Goal: Task Accomplishment & Management: Complete application form

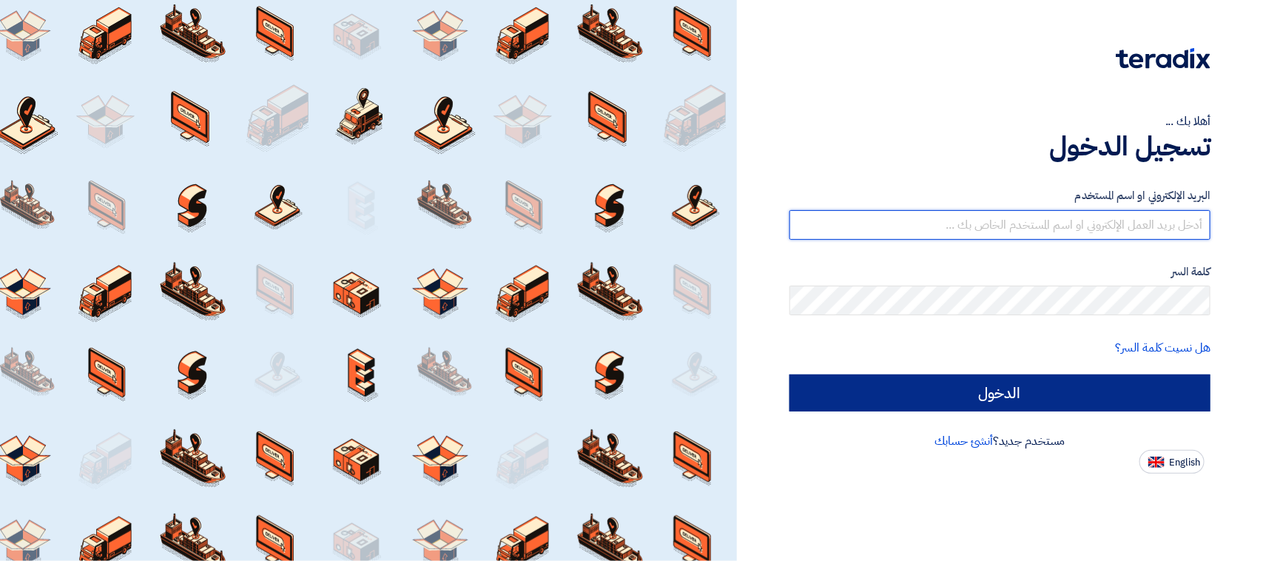
type input "[EMAIL_ADDRESS][DOMAIN_NAME]"
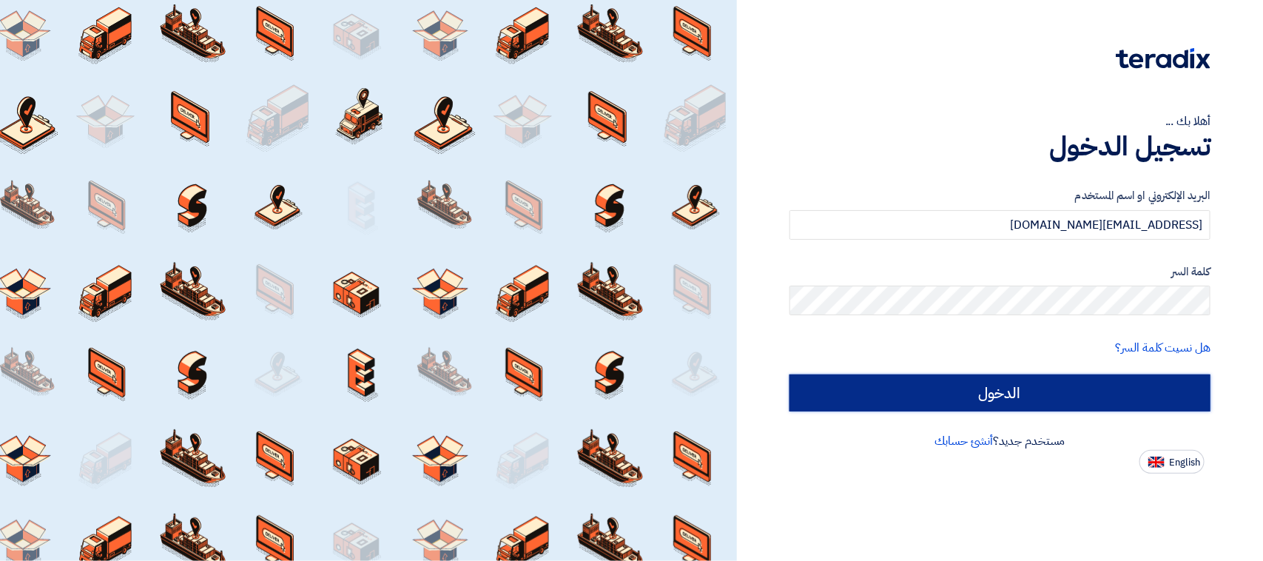
click at [1025, 387] on input "الدخول" at bounding box center [1000, 392] width 421 height 37
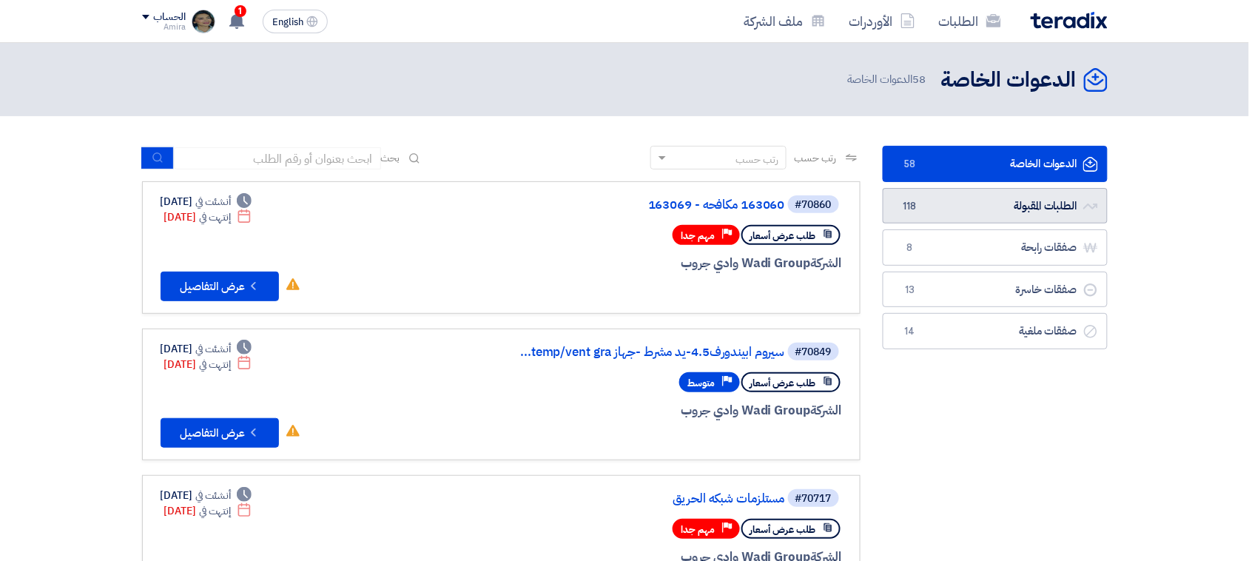
click at [1022, 196] on link "الطلبات المقبولة الطلبات المقبولة 118" at bounding box center [995, 206] width 225 height 36
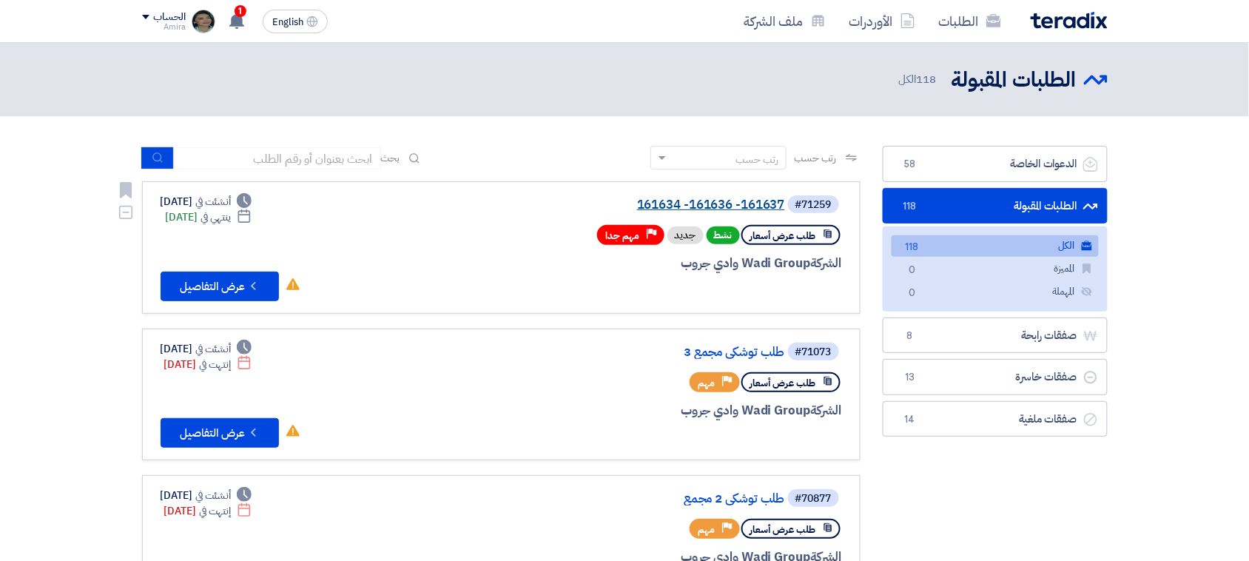
click at [720, 201] on link "161634 -161636 -161637" at bounding box center [637, 204] width 296 height 13
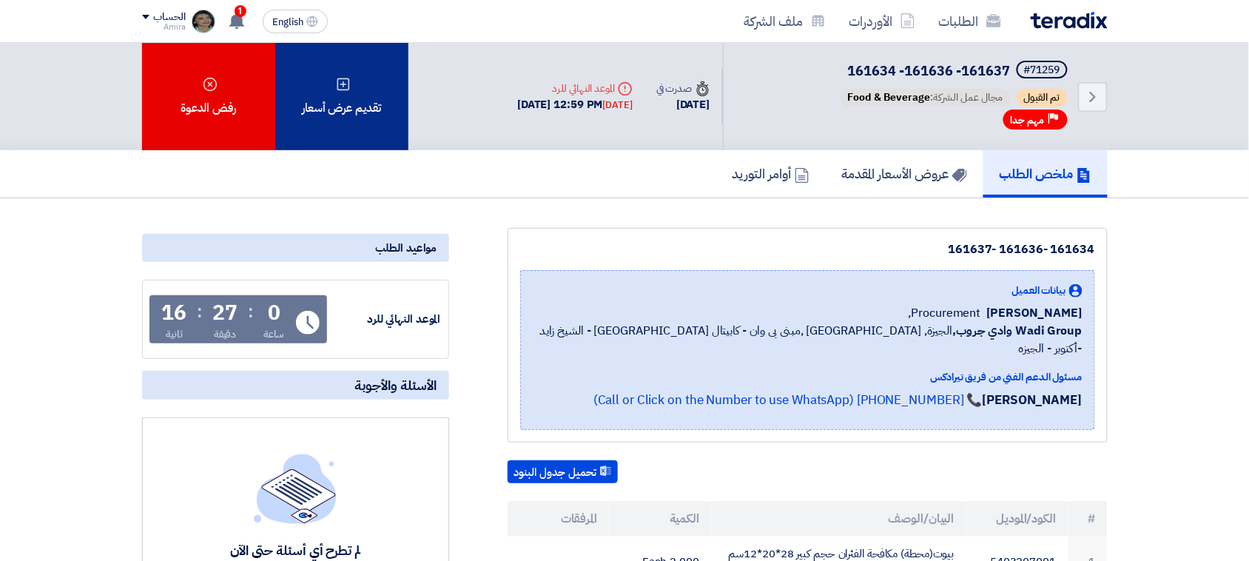
click at [365, 84] on div "تقديم عرض أسعار" at bounding box center [341, 96] width 133 height 107
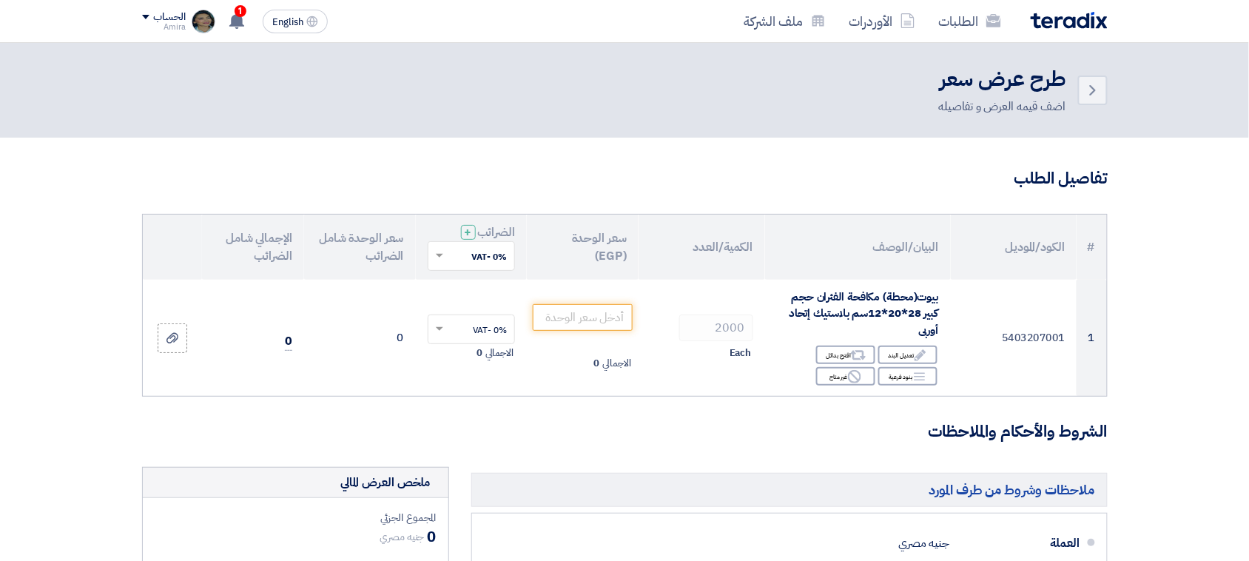
click at [445, 252] on span at bounding box center [437, 255] width 19 height 13
click at [457, 317] on div "14% -VAT" at bounding box center [471, 309] width 87 height 25
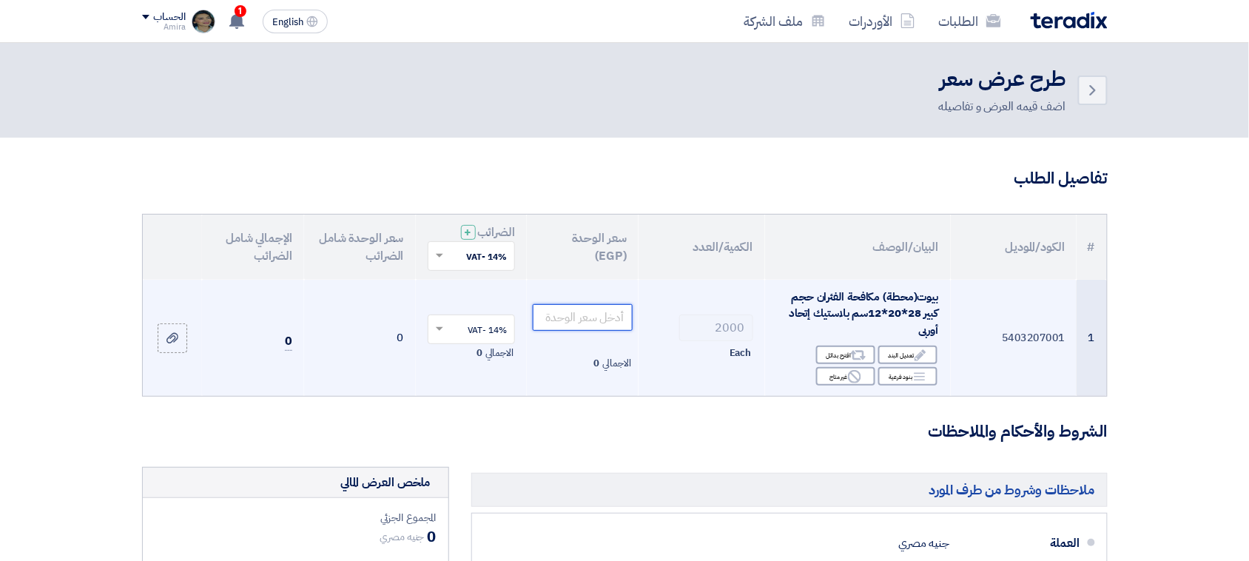
click at [592, 315] on input "number" at bounding box center [583, 317] width 100 height 27
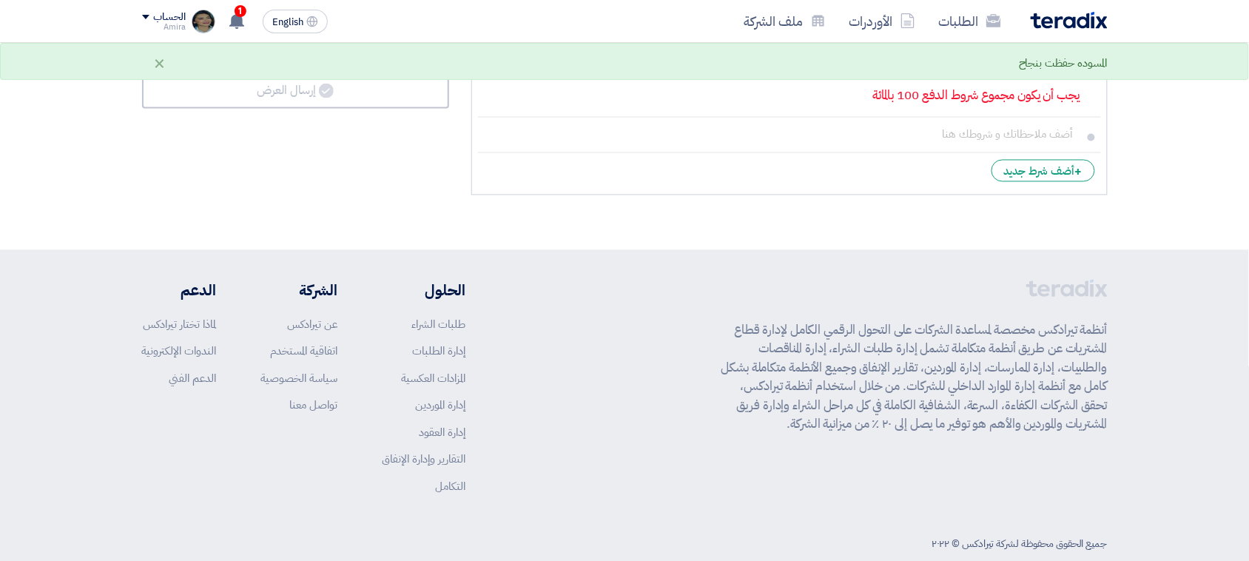
scroll to position [300, 0]
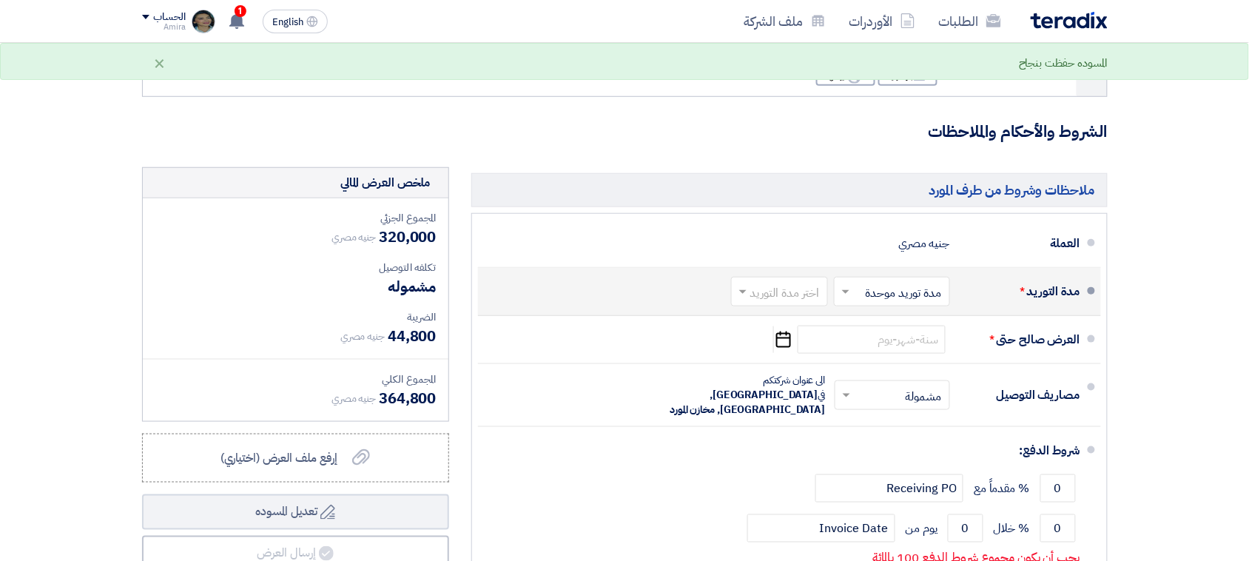
type input "160"
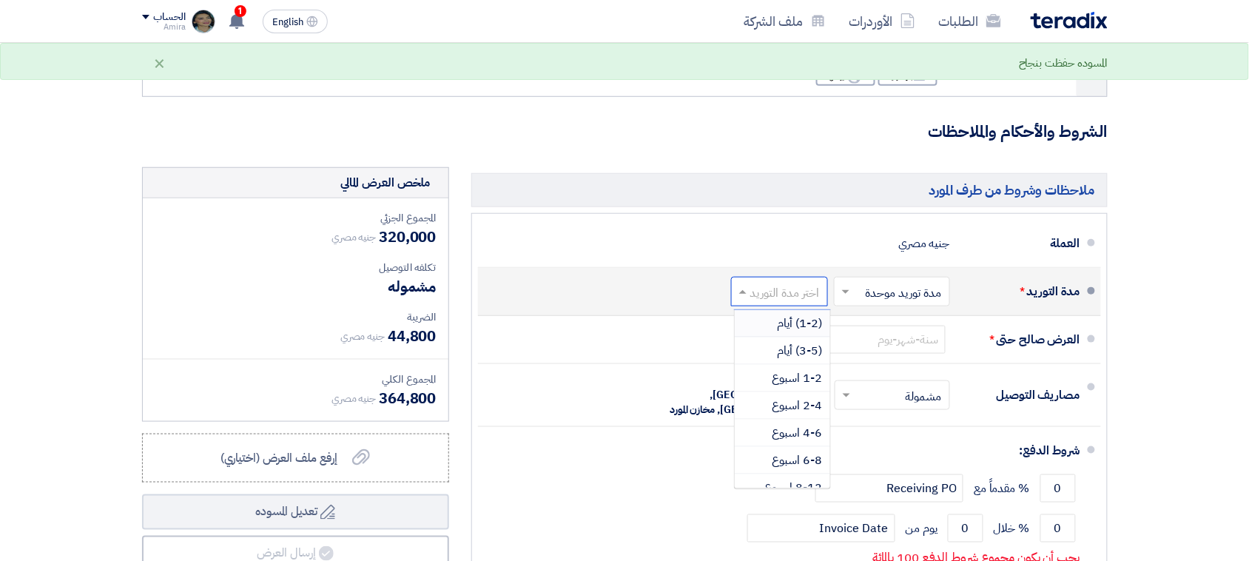
click at [746, 284] on span at bounding box center [741, 291] width 19 height 15
click at [783, 369] on span "1-2 اسبوع" at bounding box center [798, 378] width 50 height 18
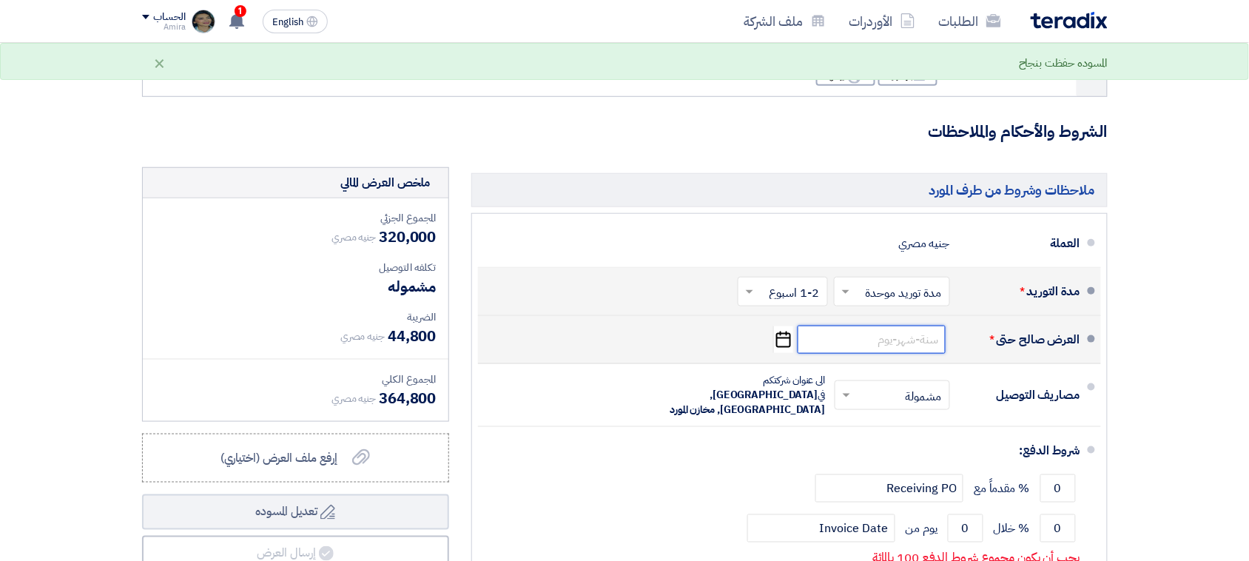
click at [835, 326] on input at bounding box center [872, 340] width 148 height 28
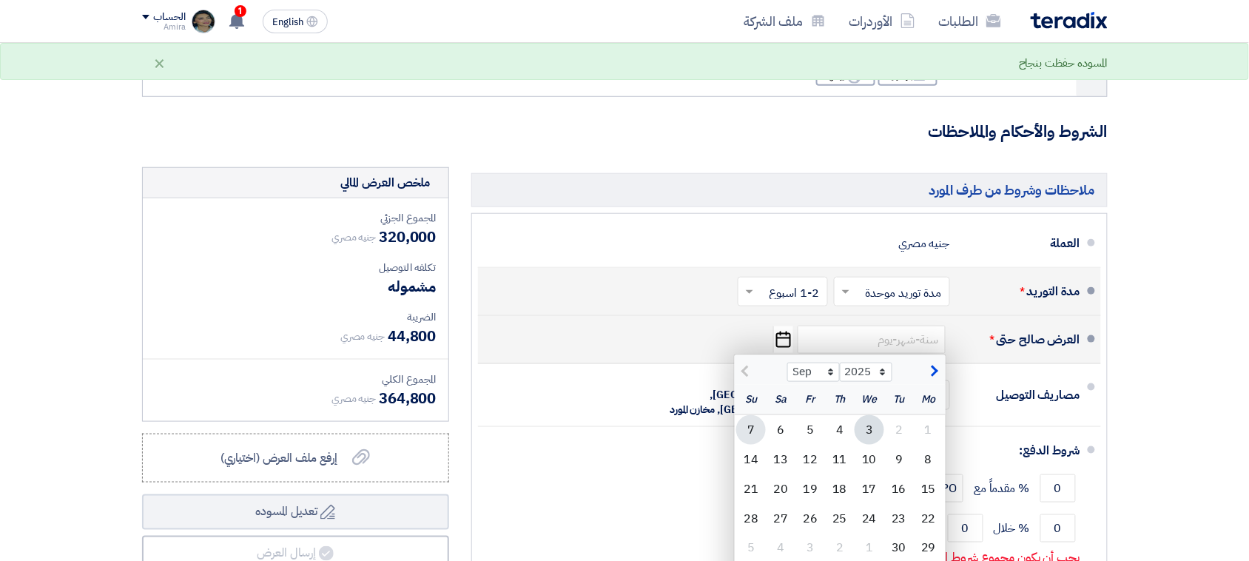
click at [751, 415] on div "7" at bounding box center [751, 430] width 30 height 30
type input "[DATE]"
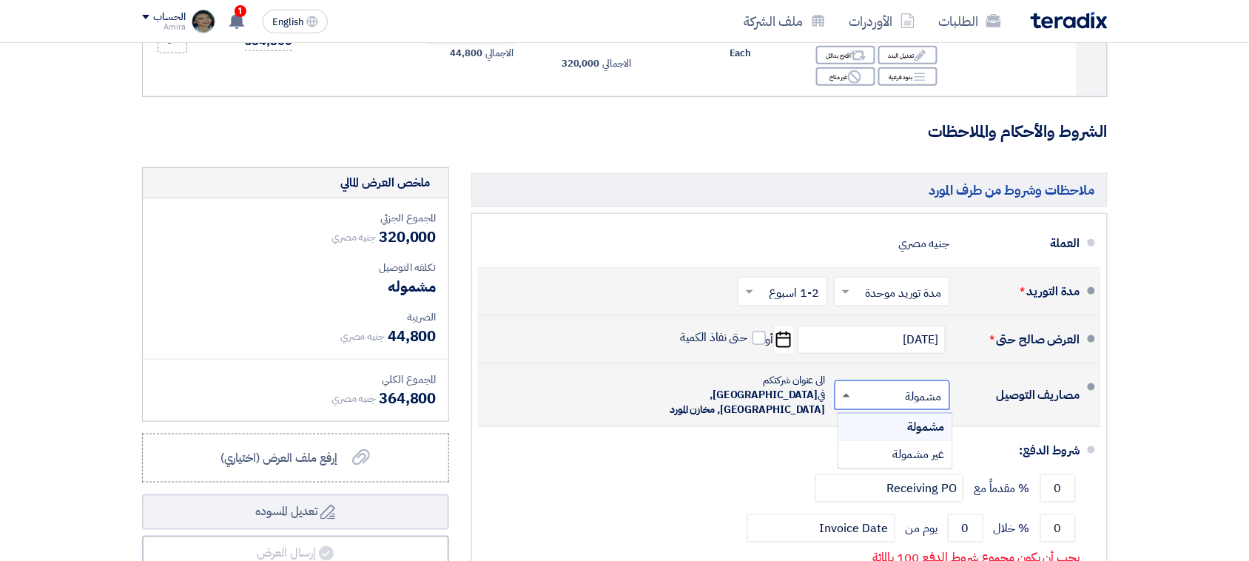
click at [843, 394] on span at bounding box center [846, 396] width 7 height 4
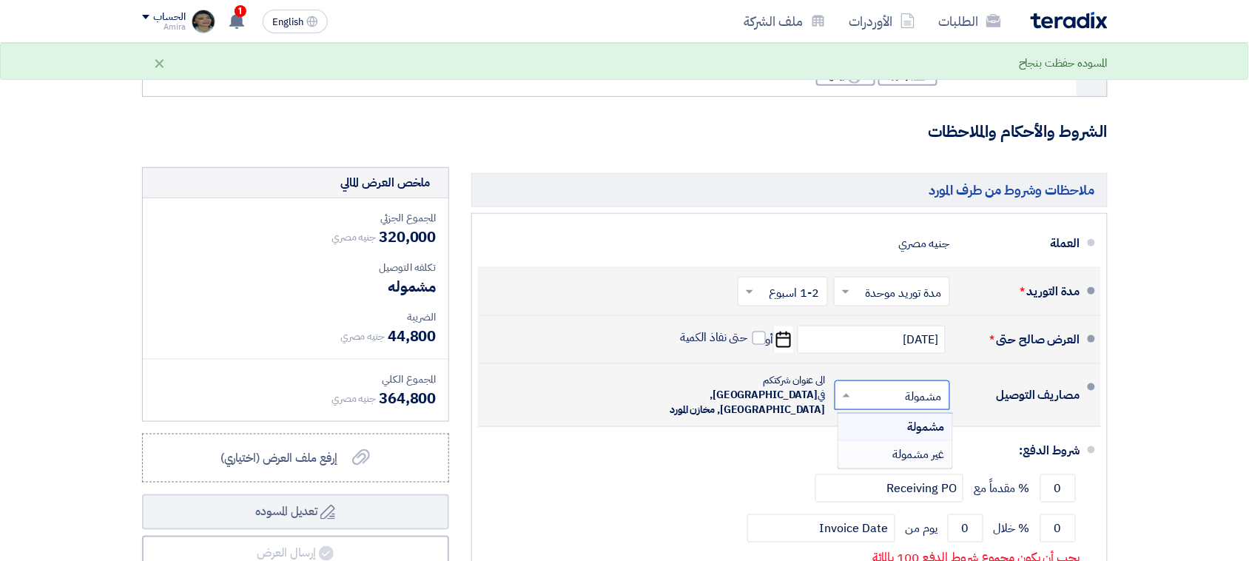
click at [879, 441] on div "غير مشمولة" at bounding box center [895, 454] width 114 height 27
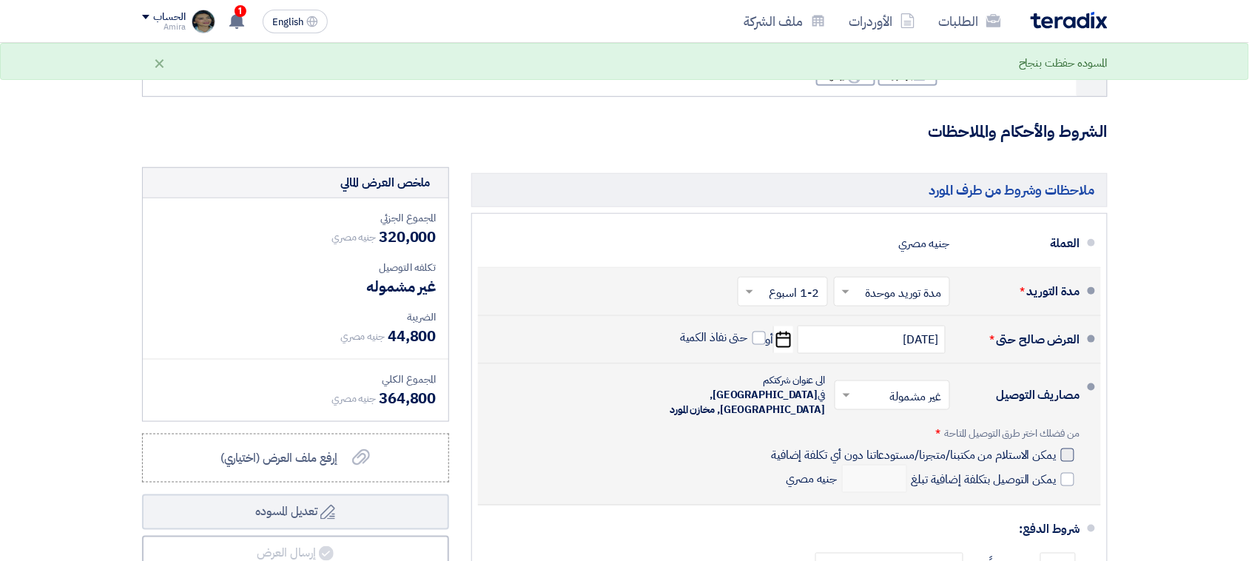
click at [1042, 448] on span "يمكن الاستلام من مكتبنا/متجرنا/مستودعاتنا دون أي تكلفة إضافية" at bounding box center [913, 455] width 285 height 15
click at [1042, 447] on input "يمكن الاستلام من مكتبنا/متجرنا/مستودعاتنا دون أي تكلفة إضافية" at bounding box center [912, 461] width 288 height 28
checkbox input "true"
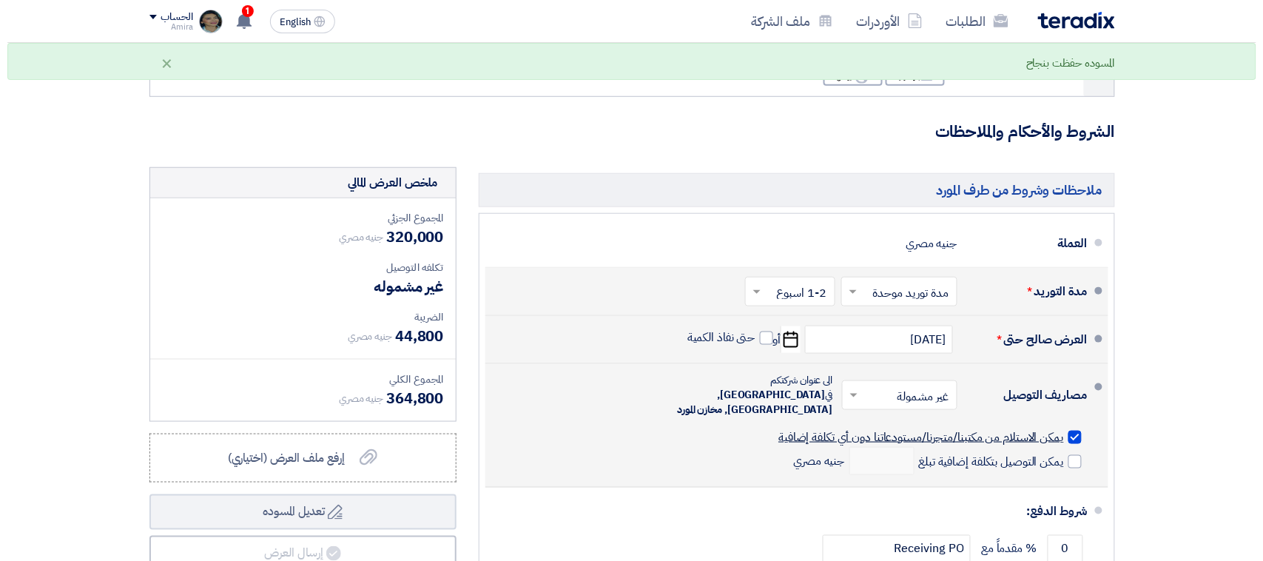
scroll to position [762, 0]
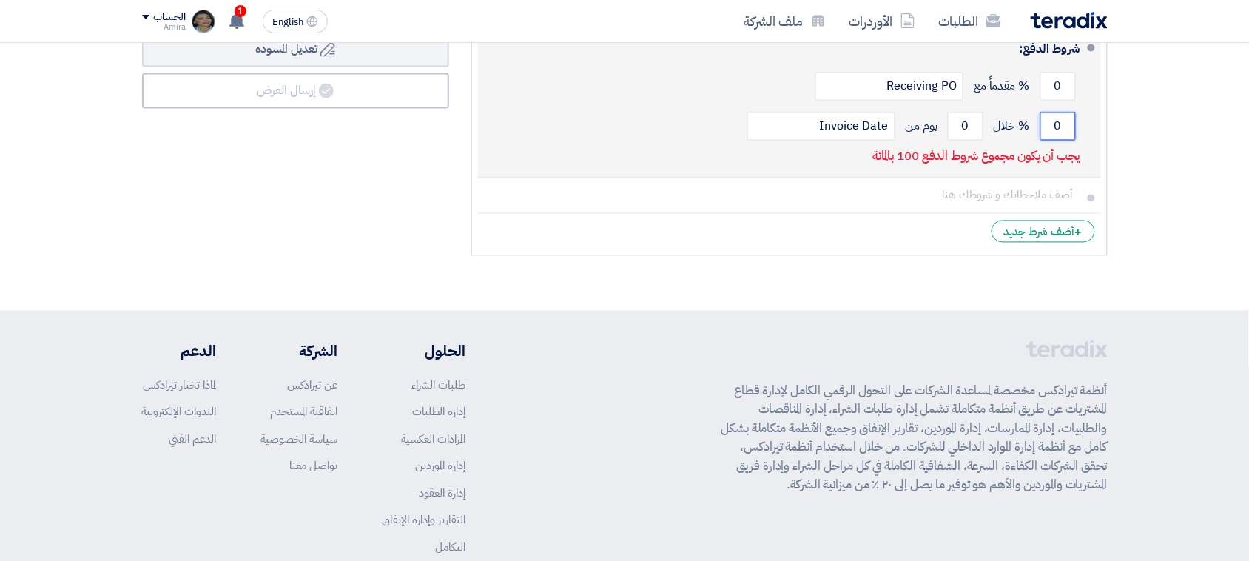
drag, startPoint x: 1057, startPoint y: 94, endPoint x: 1071, endPoint y: 98, distance: 14.7
click at [1071, 112] on input "0" at bounding box center [1059, 126] width 36 height 28
type input "100"
drag, startPoint x: 968, startPoint y: 102, endPoint x: 952, endPoint y: 97, distance: 16.4
click at [952, 112] on input "0" at bounding box center [966, 126] width 36 height 28
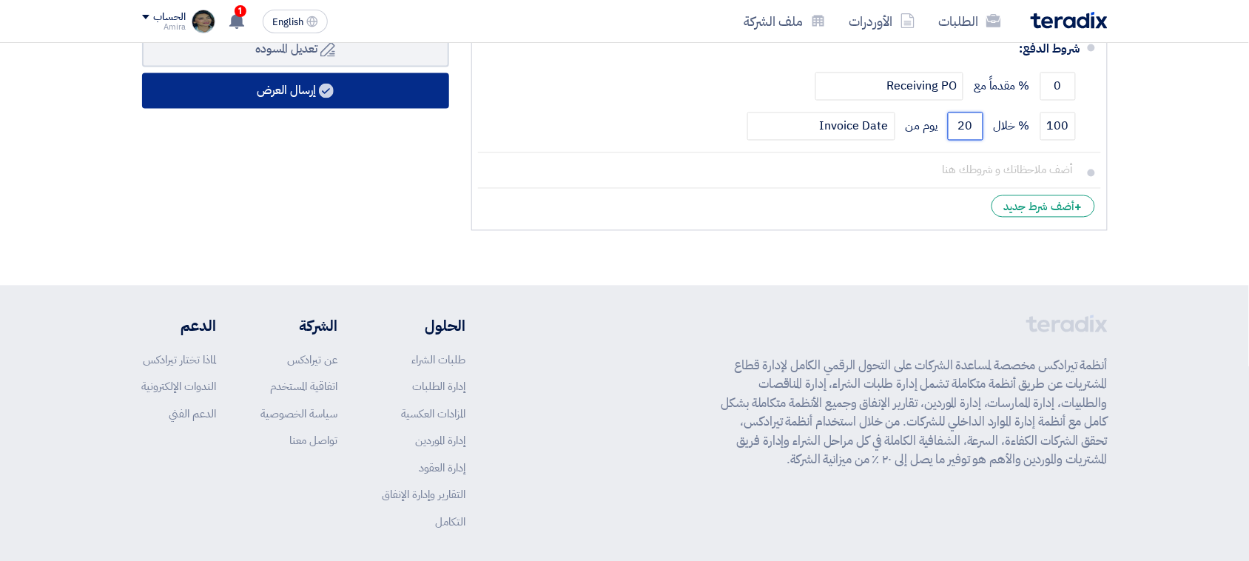
type input "20"
click at [383, 73] on button "إرسال العرض" at bounding box center [295, 91] width 307 height 36
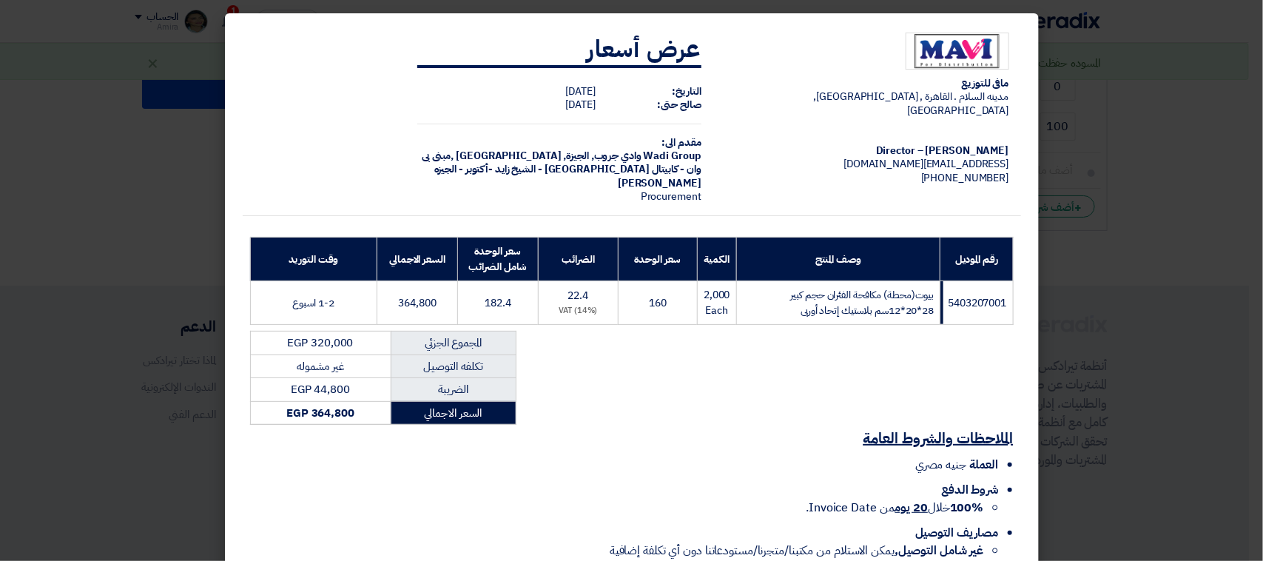
scroll to position [102, 0]
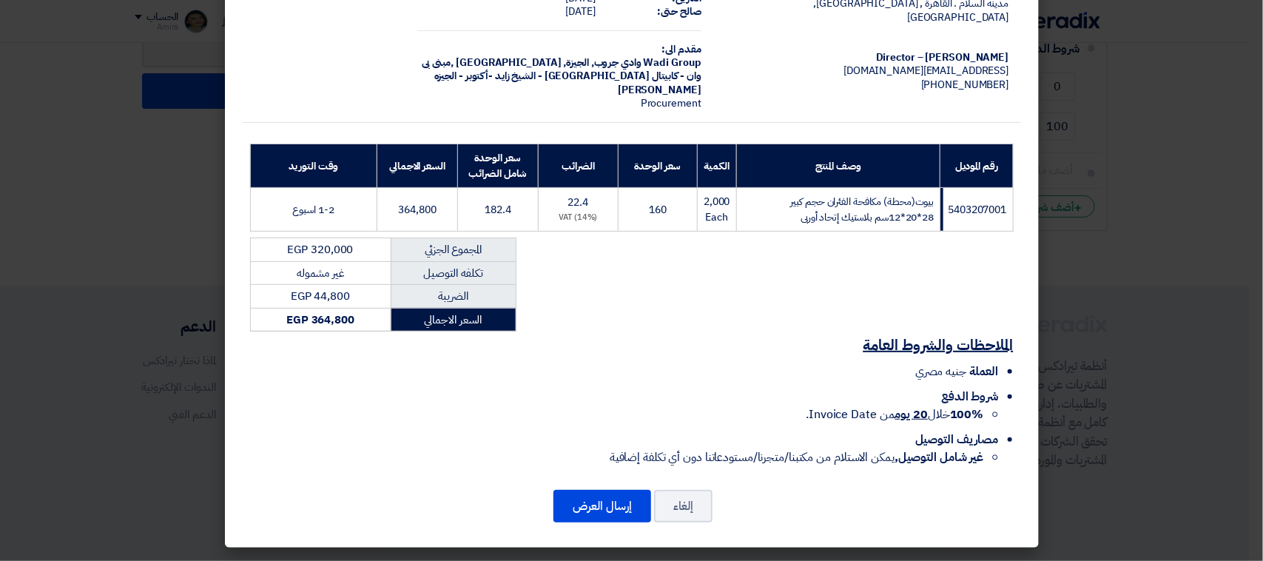
click at [625, 489] on div "مافى للتوزيع مدينه السلام . القاهرة , [GEOGRAPHIC_DATA], [GEOGRAPHIC_DATA] [PER…" at bounding box center [632, 234] width 814 height 628
click at [631, 511] on button "إرسال العرض" at bounding box center [603, 506] width 98 height 33
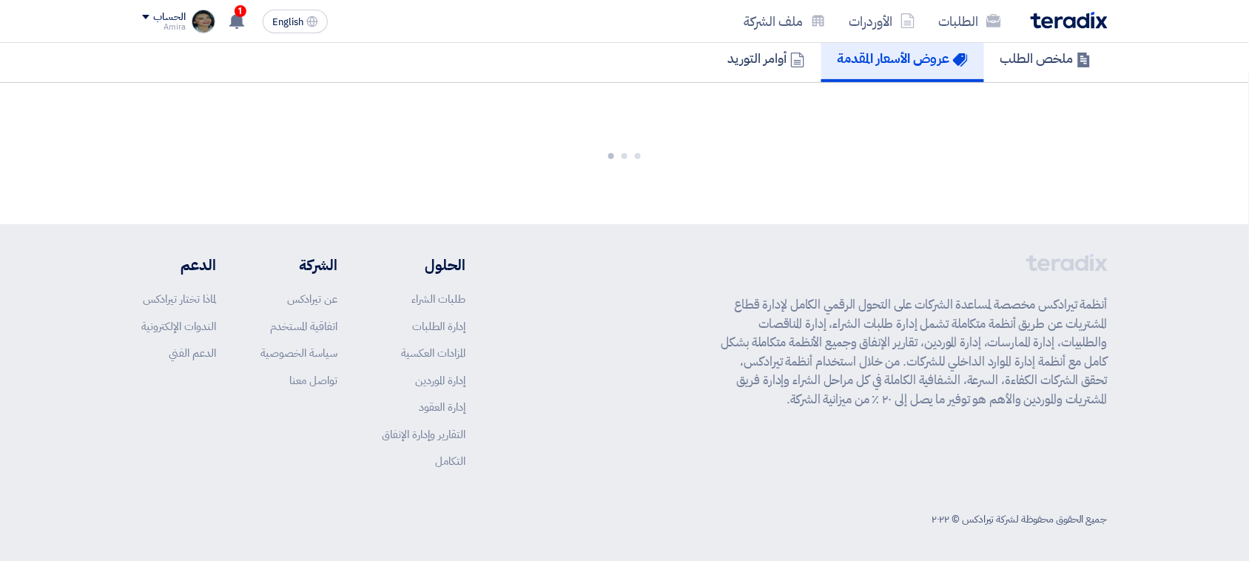
scroll to position [798, 0]
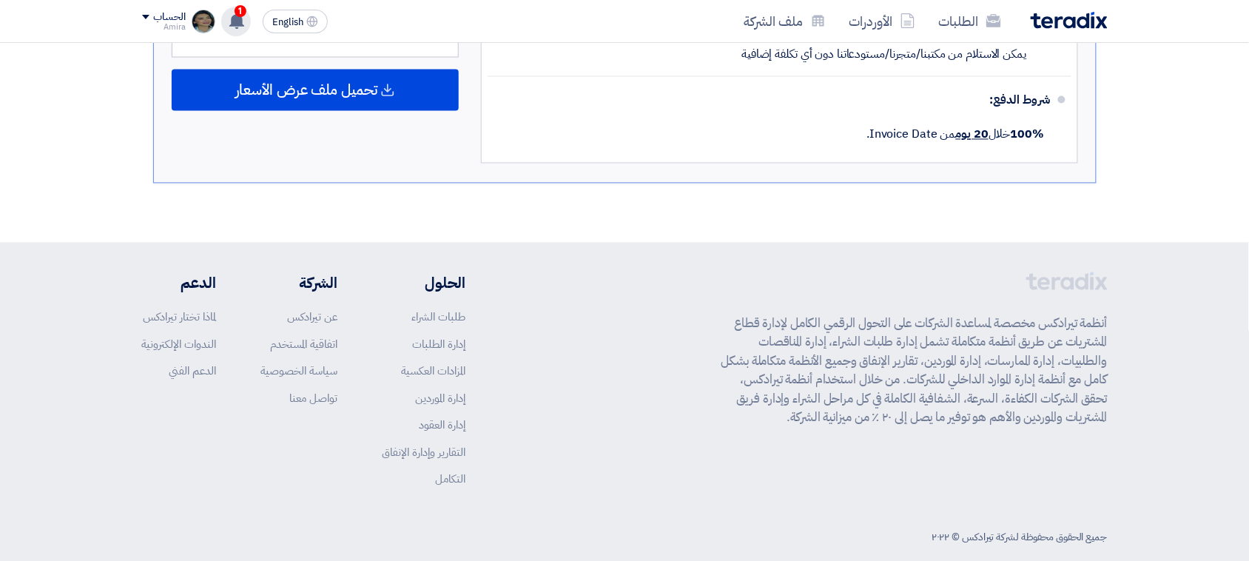
click at [229, 21] on use at bounding box center [236, 21] width 15 height 16
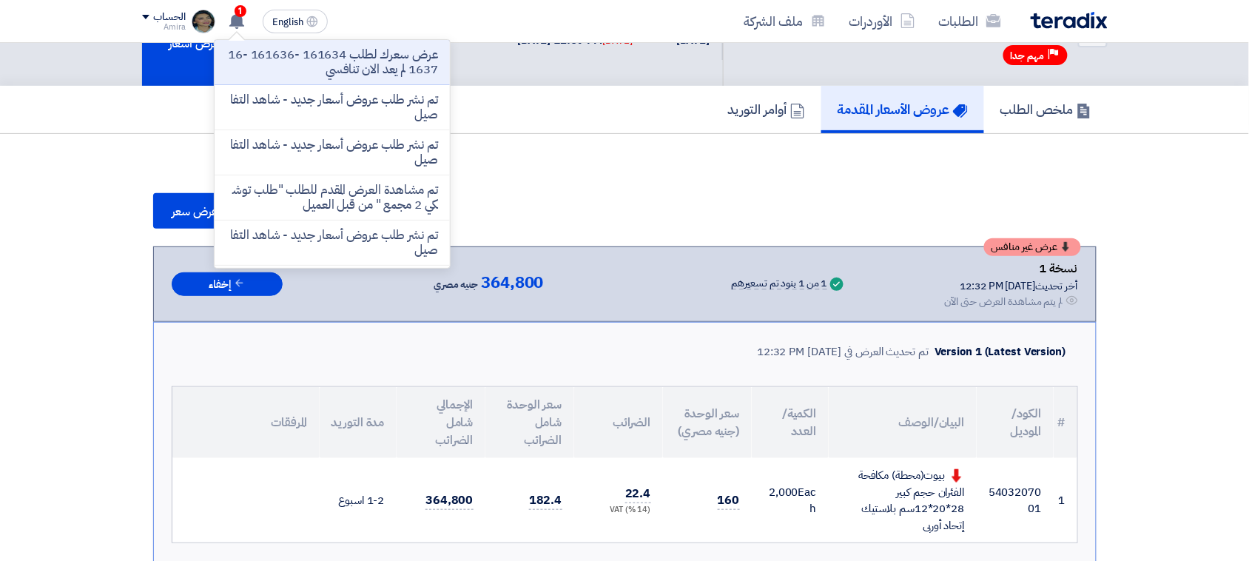
scroll to position [0, 0]
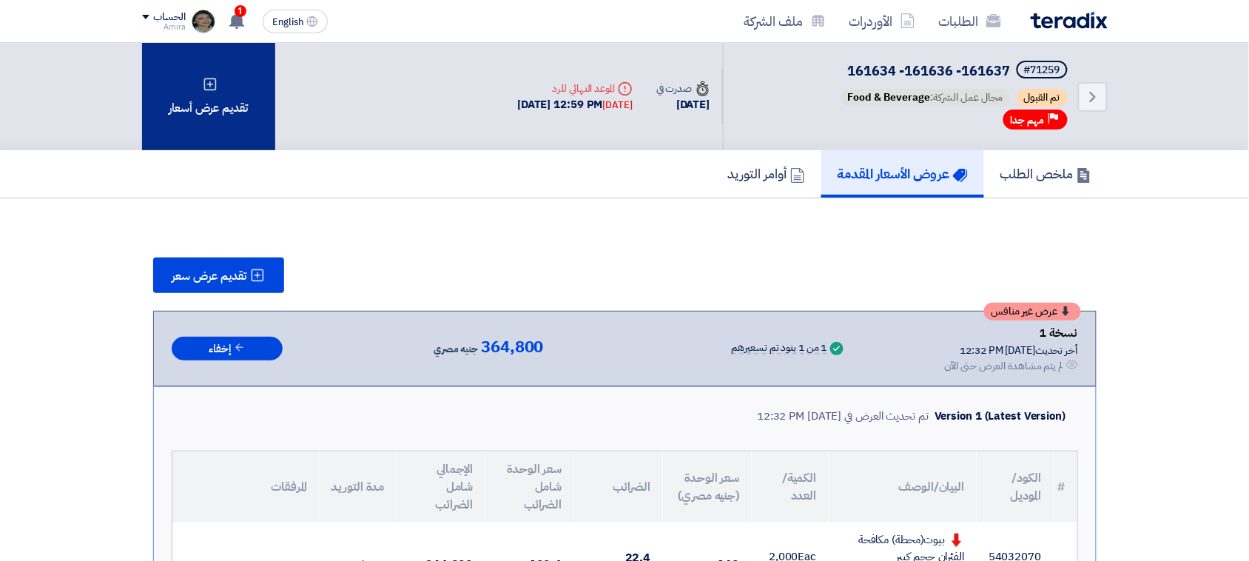
click at [206, 91] on div "تقديم عرض أسعار" at bounding box center [208, 96] width 133 height 107
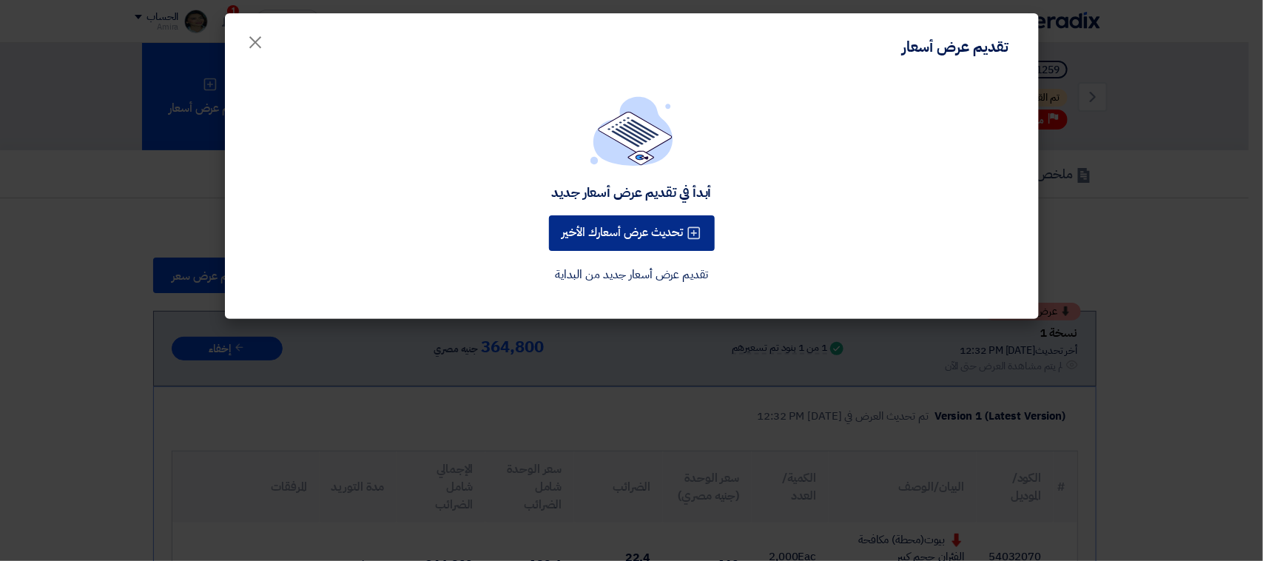
click at [688, 227] on use at bounding box center [694, 233] width 13 height 13
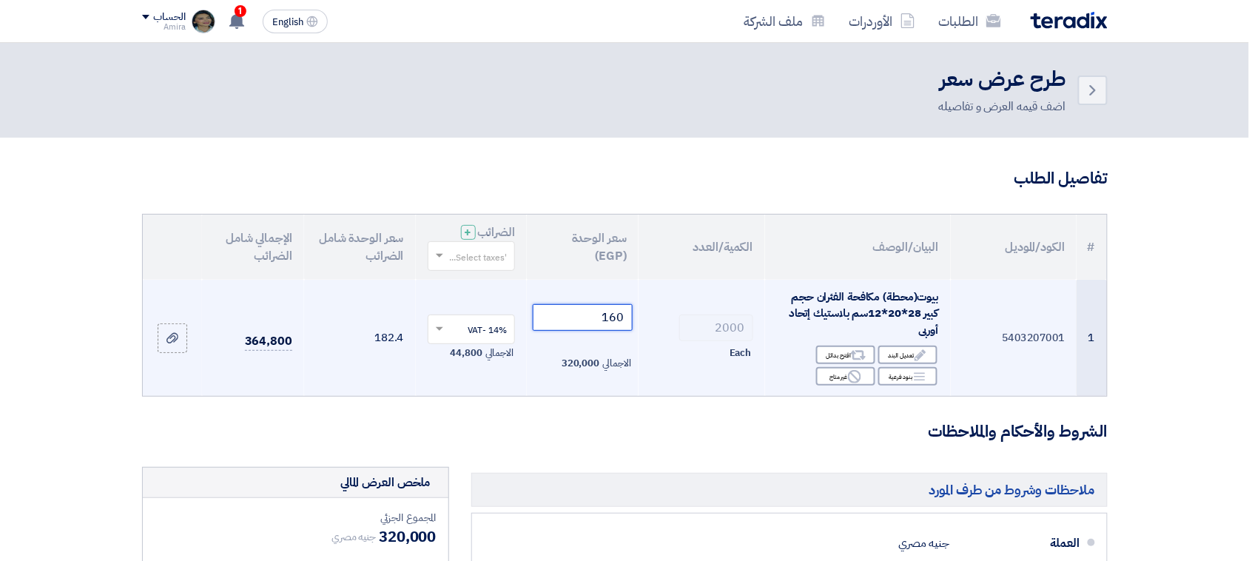
click at [614, 308] on input "160" at bounding box center [583, 317] width 100 height 27
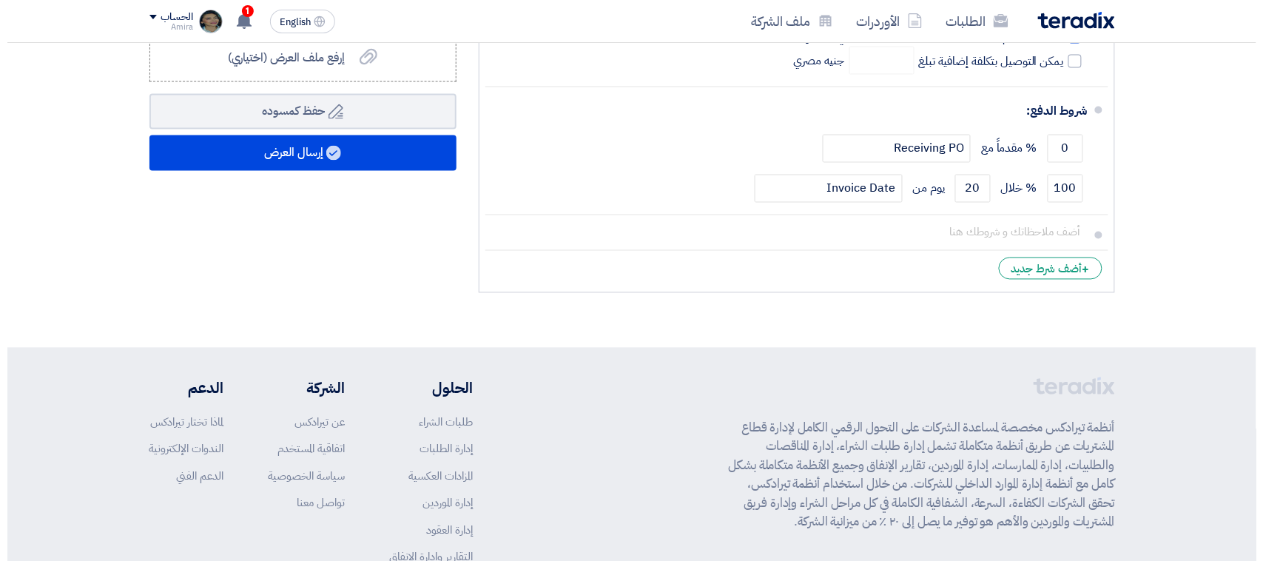
scroll to position [797, 0]
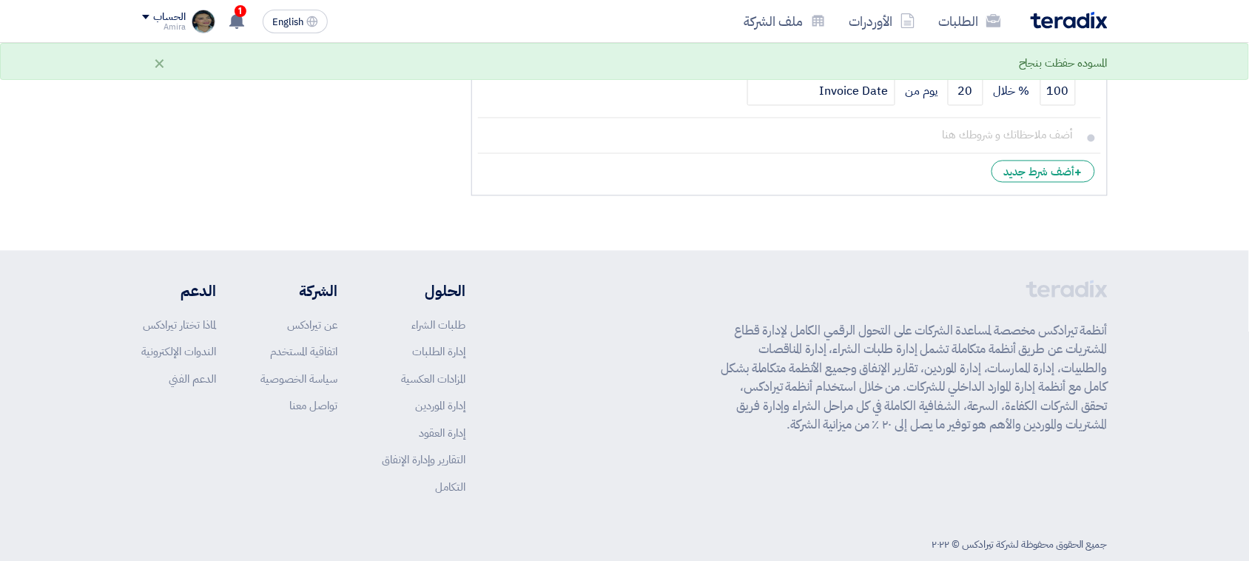
type input "150"
click at [276, 53] on button "إرسال العرض" at bounding box center [295, 56] width 307 height 36
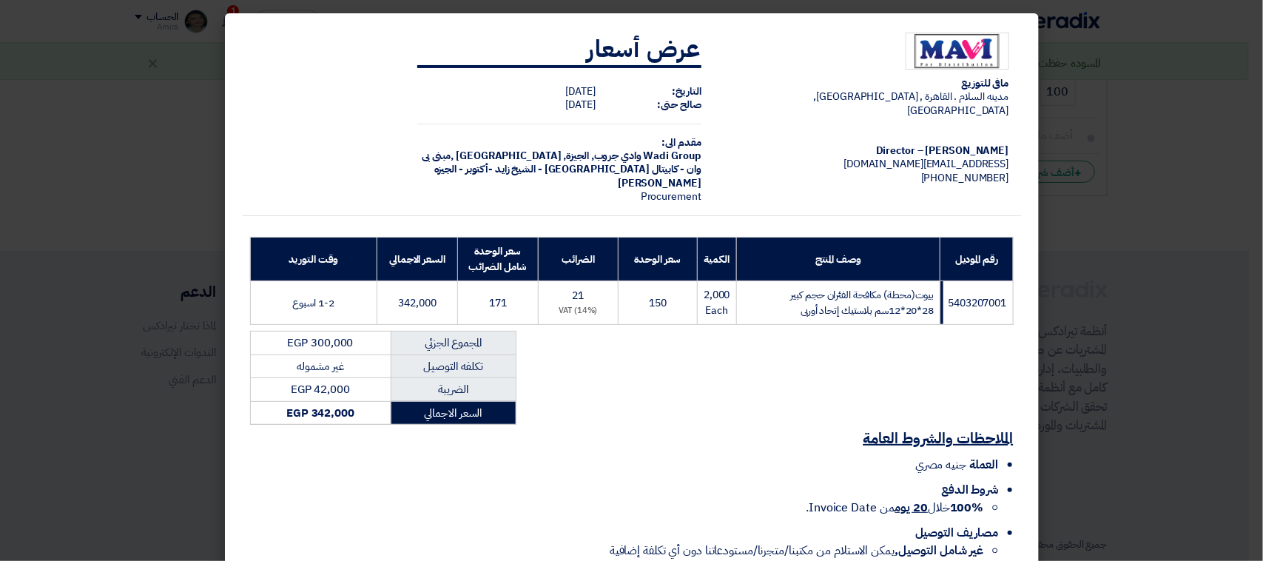
scroll to position [102, 0]
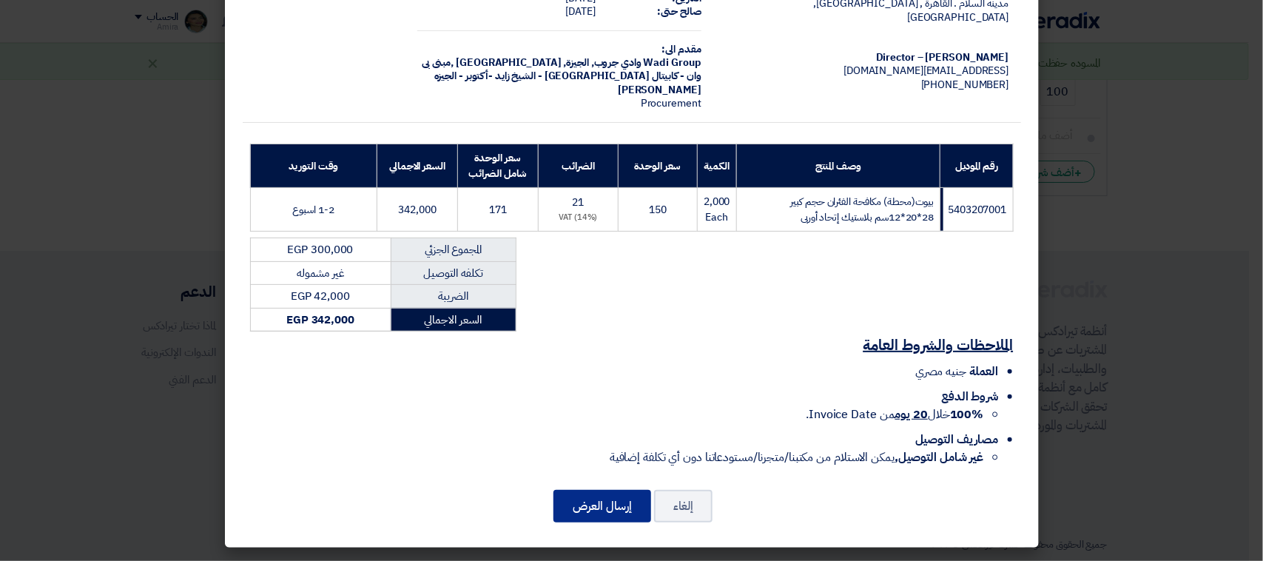
click at [631, 507] on button "إرسال العرض" at bounding box center [603, 506] width 98 height 33
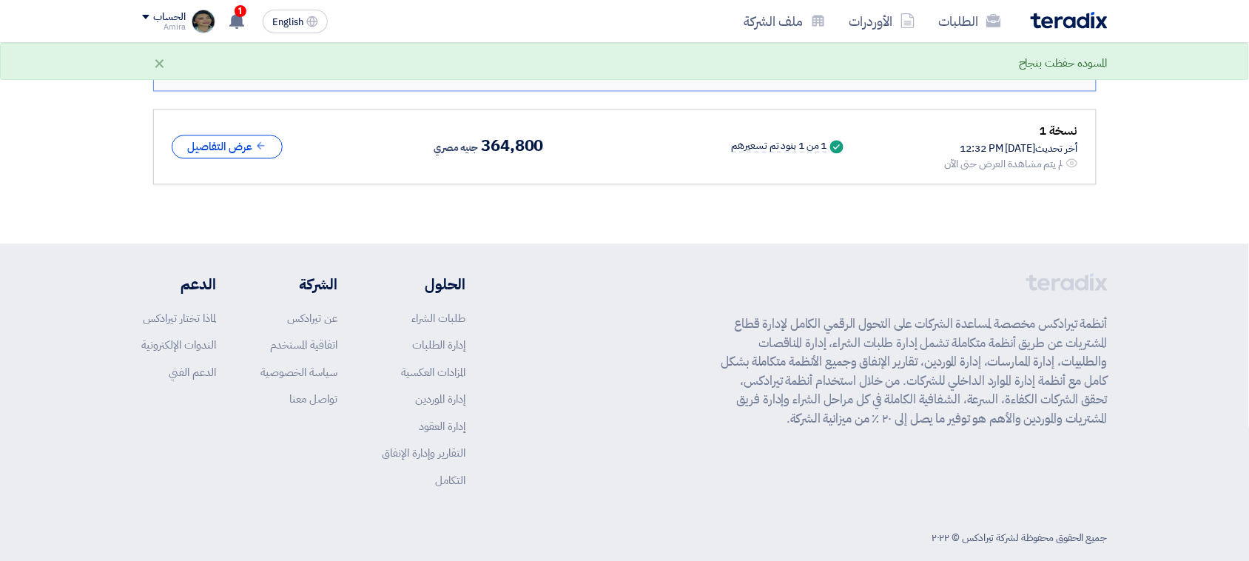
scroll to position [428, 0]
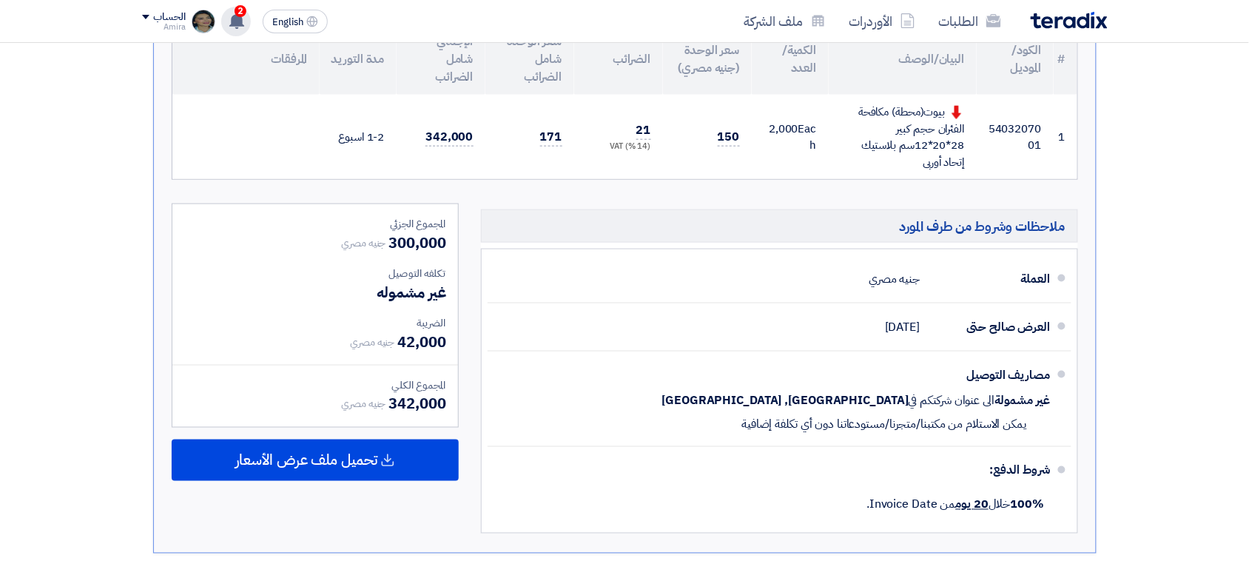
click at [229, 23] on icon at bounding box center [237, 21] width 16 height 16
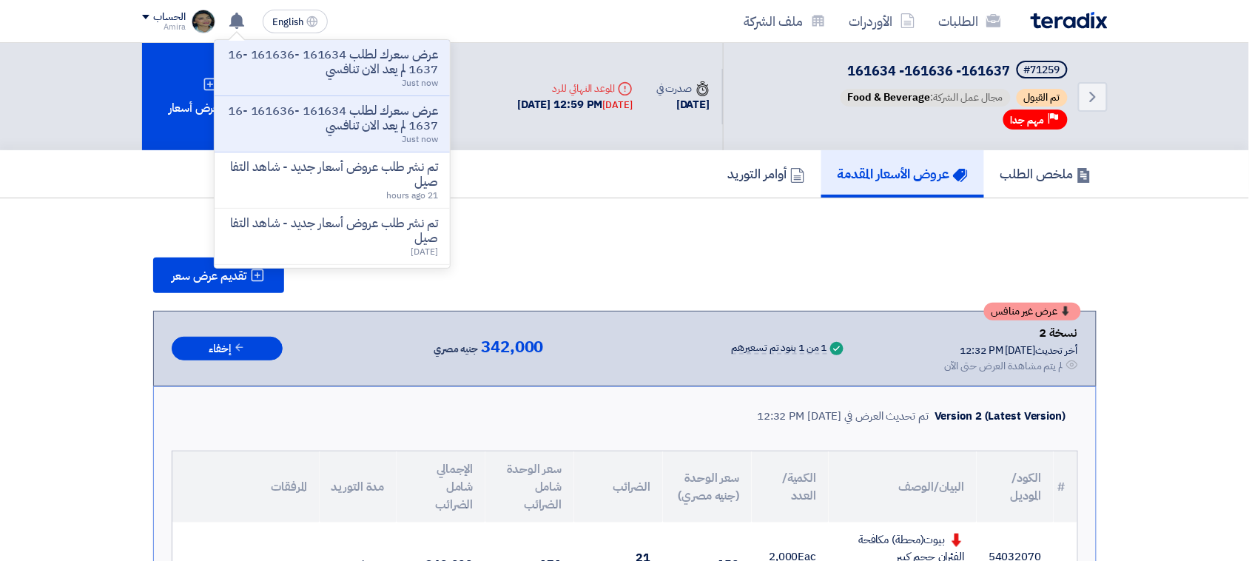
scroll to position [463, 0]
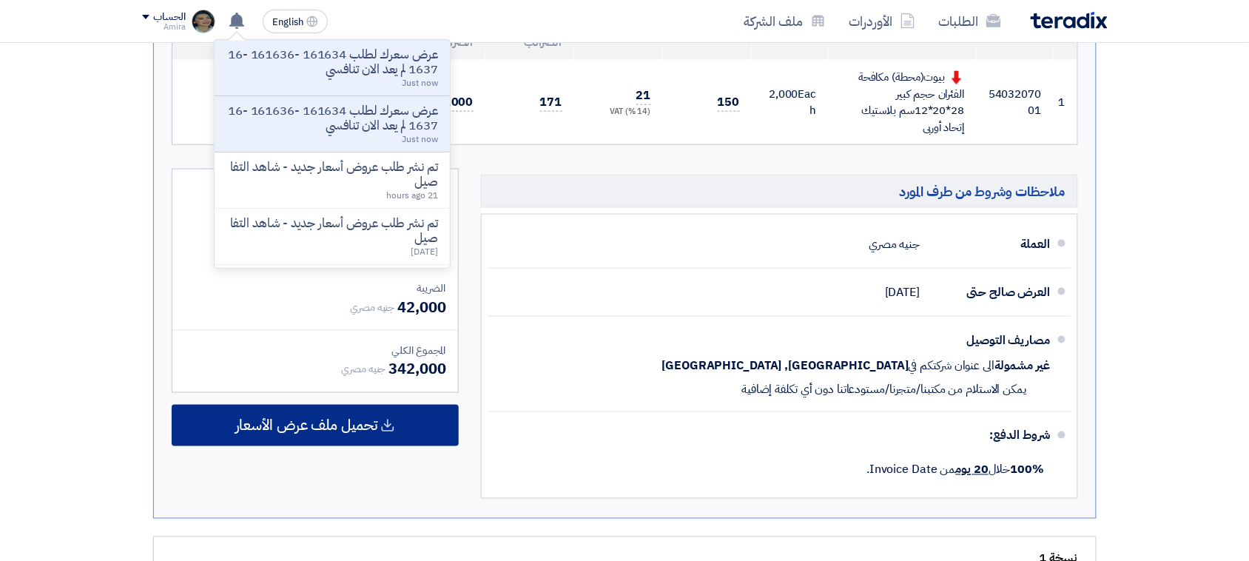
click at [389, 414] on div "تحميل ملف عرض الأسعار" at bounding box center [315, 425] width 287 height 41
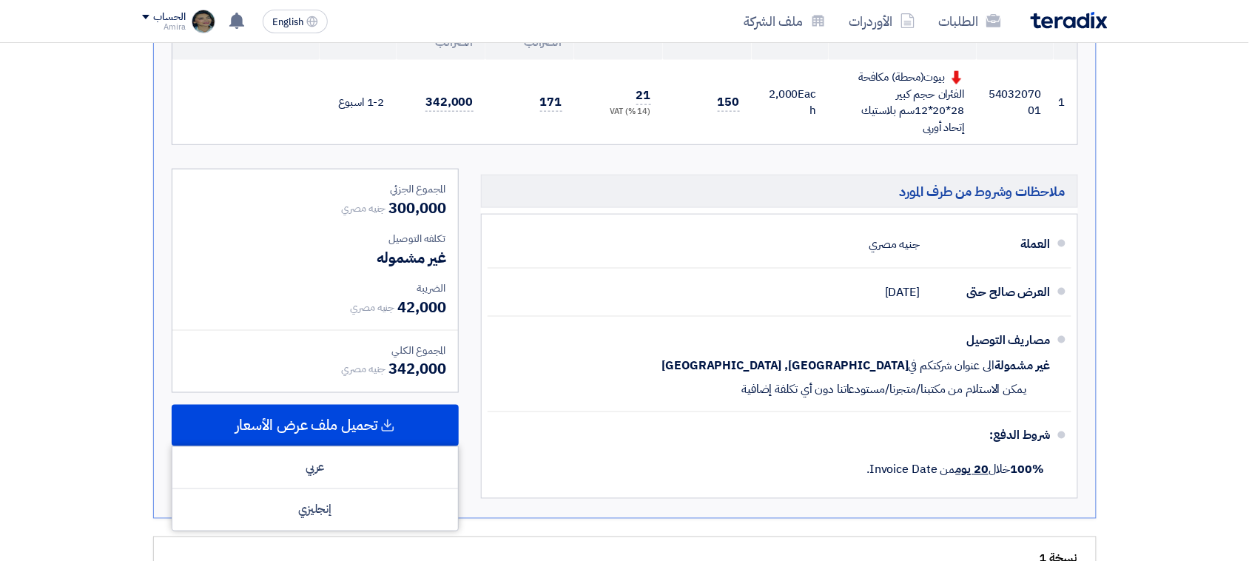
scroll to position [0, 0]
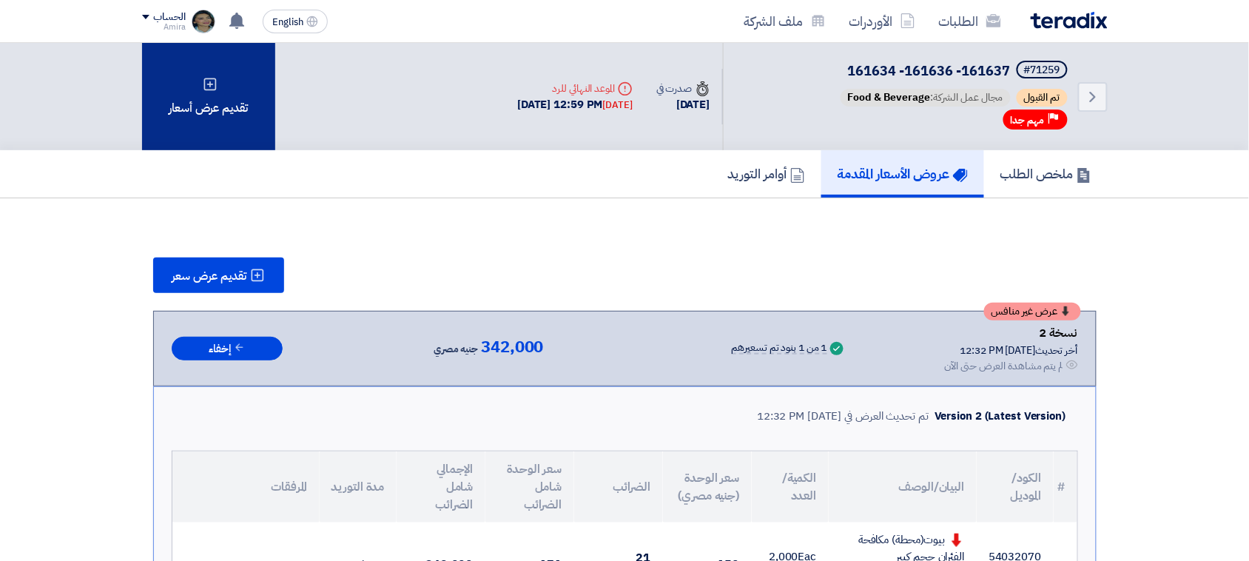
click at [228, 104] on div "تقديم عرض أسعار" at bounding box center [208, 96] width 133 height 107
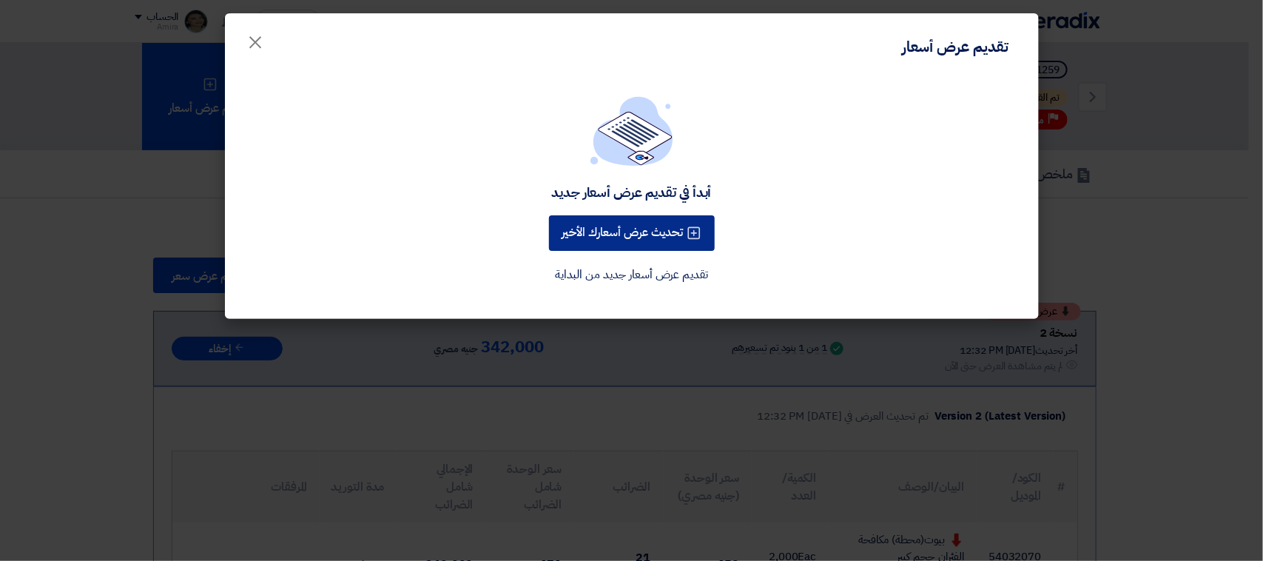
click at [605, 227] on button "تحديث عرض أسعارك الأخير" at bounding box center [632, 233] width 166 height 36
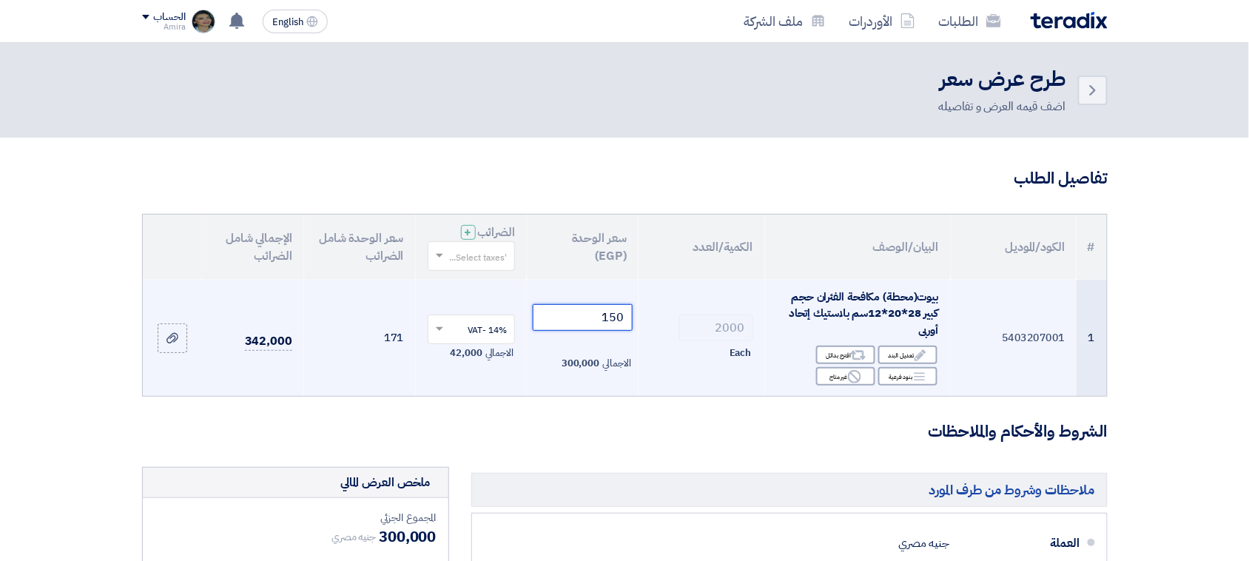
click at [619, 309] on input "150" at bounding box center [583, 317] width 100 height 27
drag, startPoint x: 603, startPoint y: 304, endPoint x: 631, endPoint y: 307, distance: 28.3
click at [631, 307] on input "150" at bounding box center [583, 317] width 100 height 27
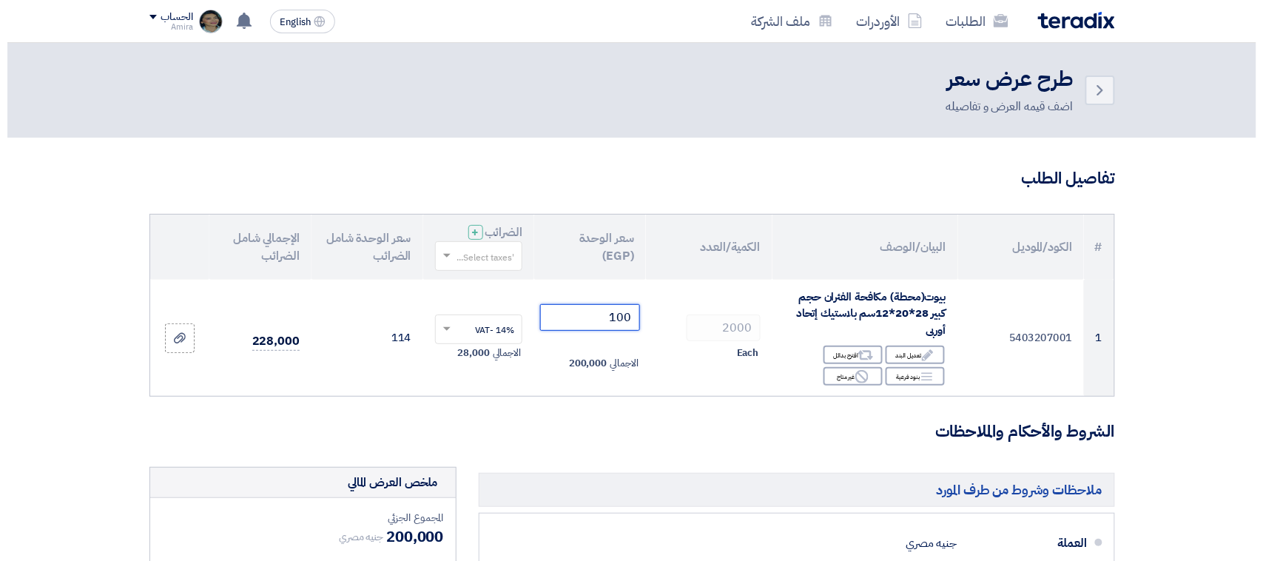
scroll to position [463, 0]
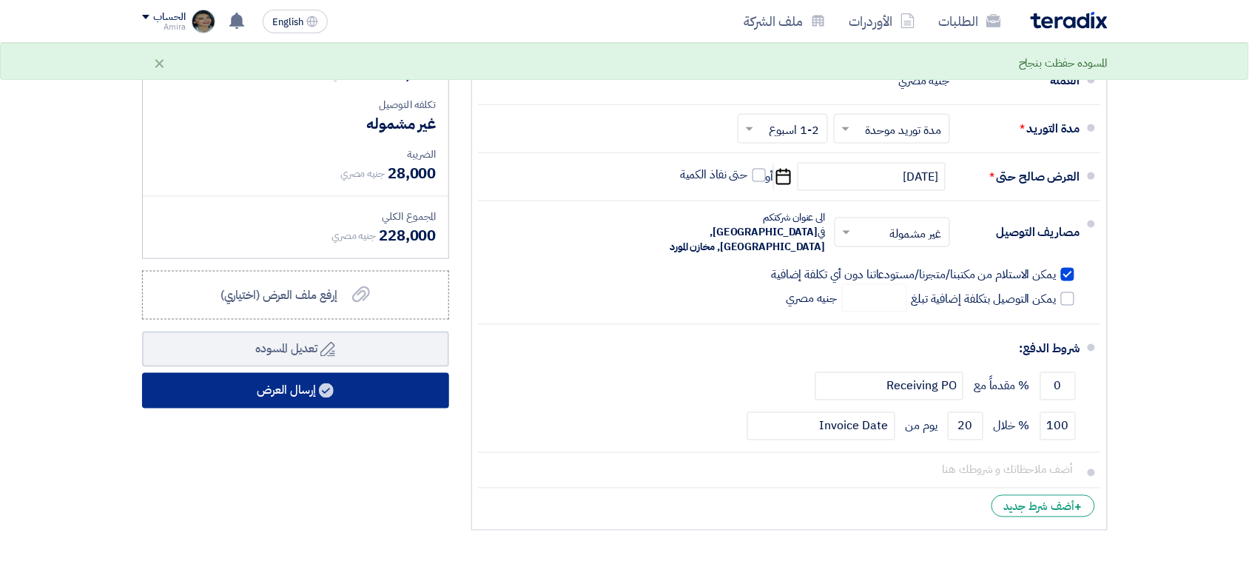
type input "100"
click at [337, 373] on button "إرسال العرض" at bounding box center [295, 391] width 307 height 36
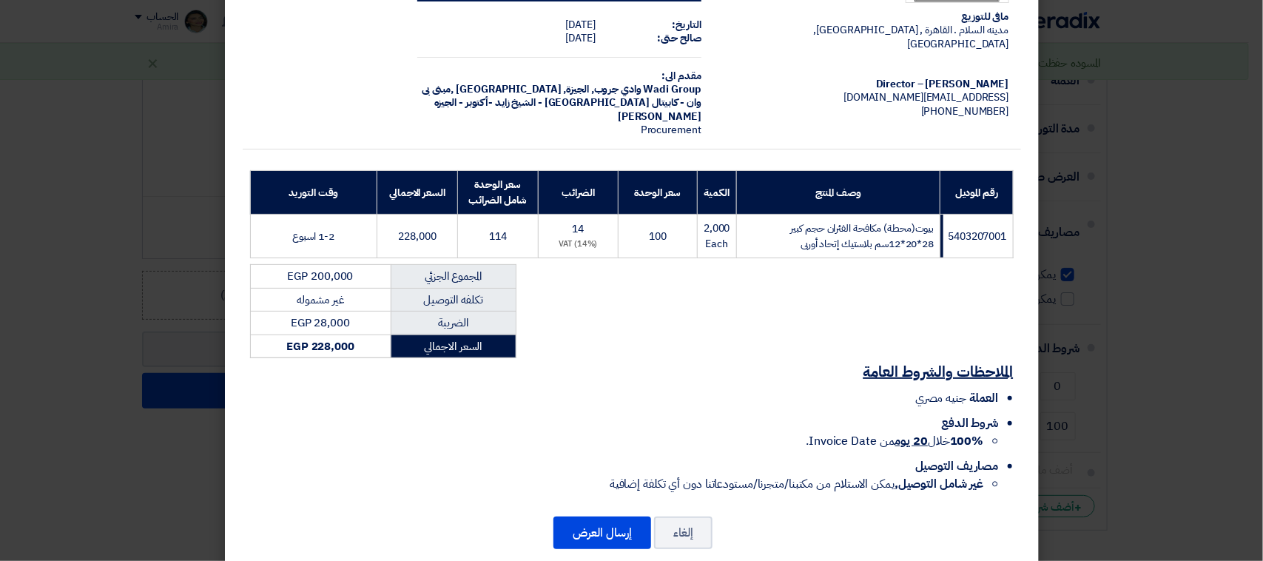
scroll to position [102, 0]
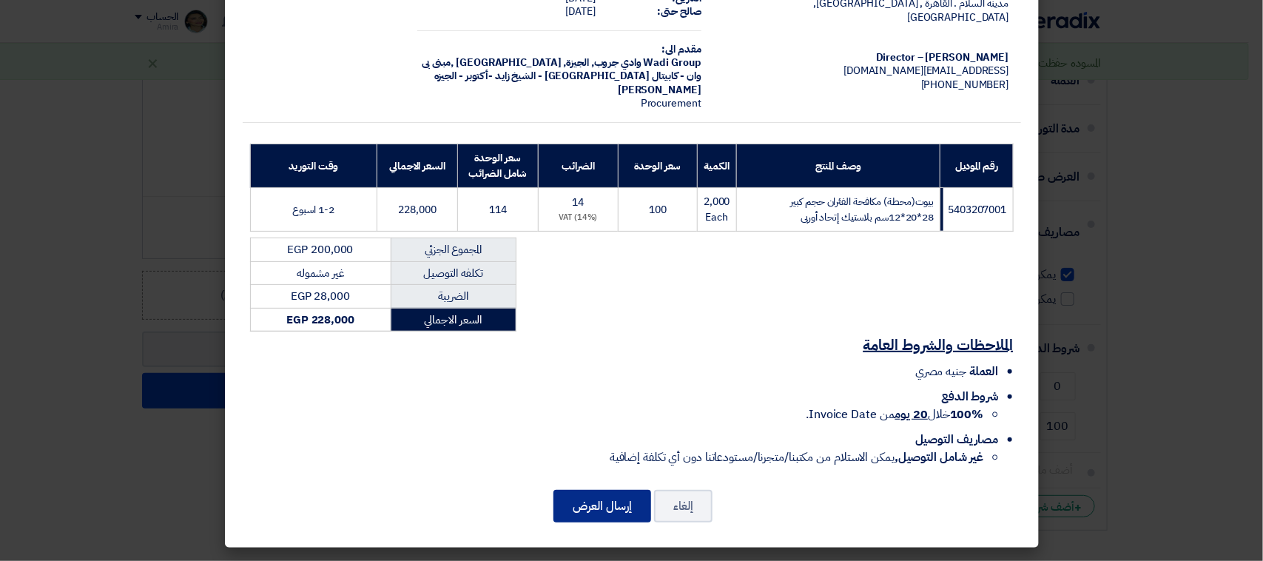
click at [631, 508] on button "إرسال العرض" at bounding box center [603, 506] width 98 height 33
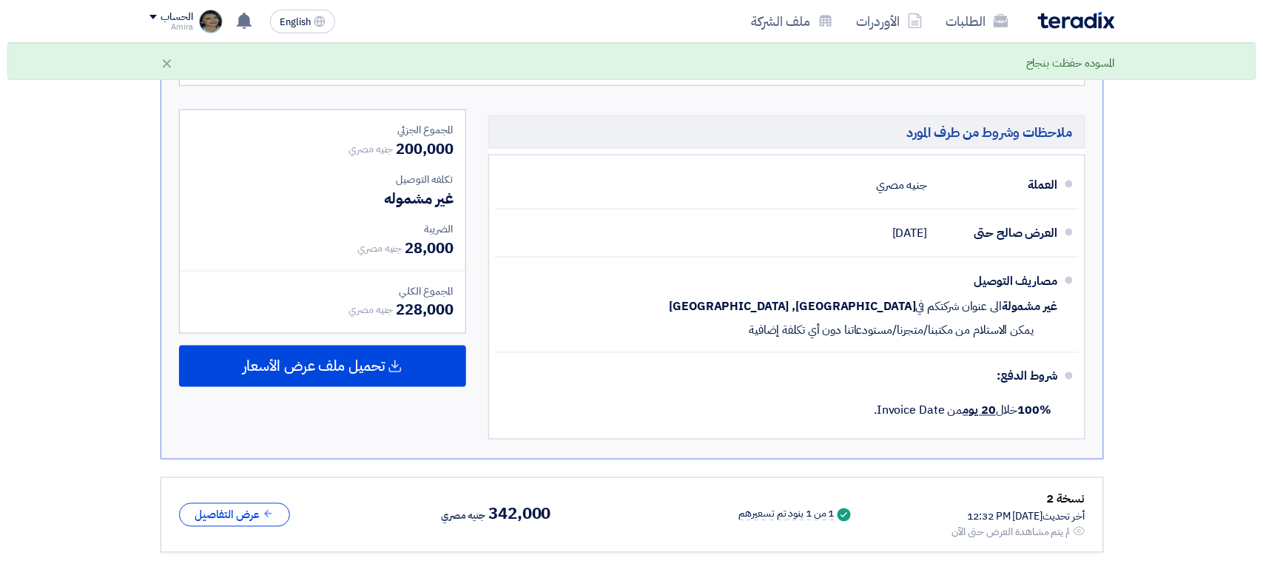
scroll to position [59, 0]
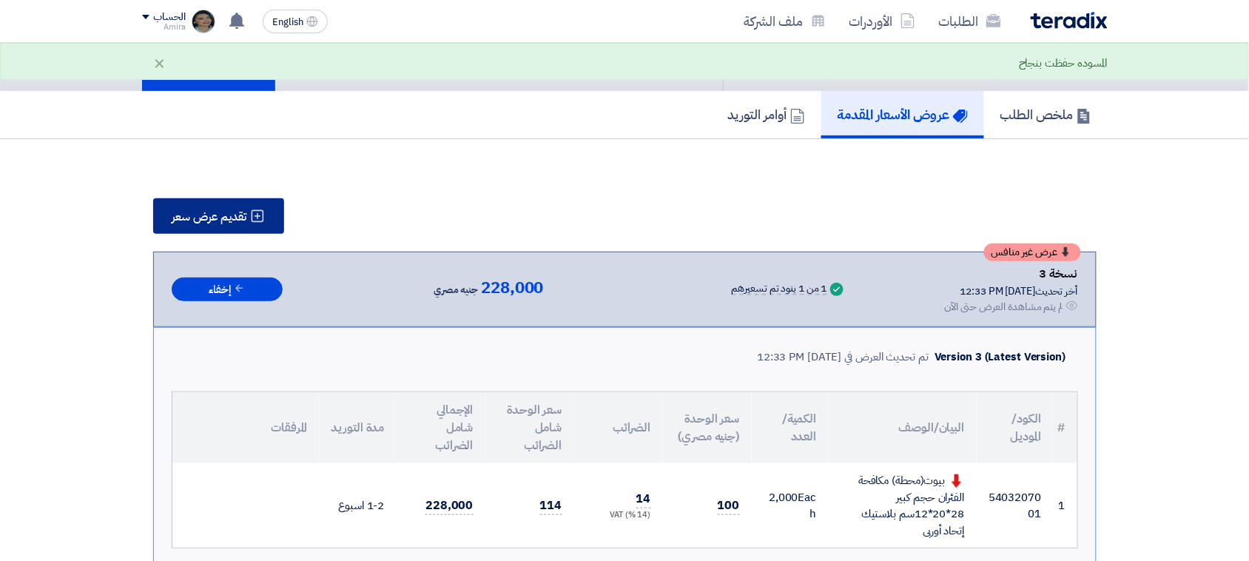
click at [226, 219] on button "تقديم عرض سعر" at bounding box center [218, 216] width 131 height 36
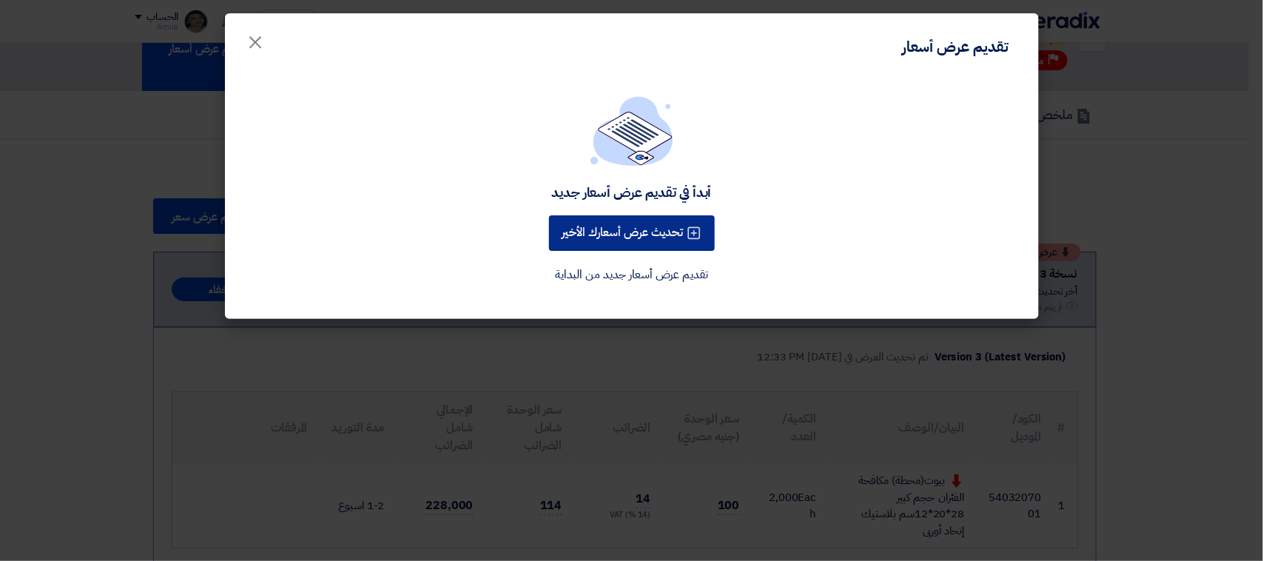
click at [611, 226] on button "تحديث عرض أسعارك الأخير" at bounding box center [632, 233] width 166 height 36
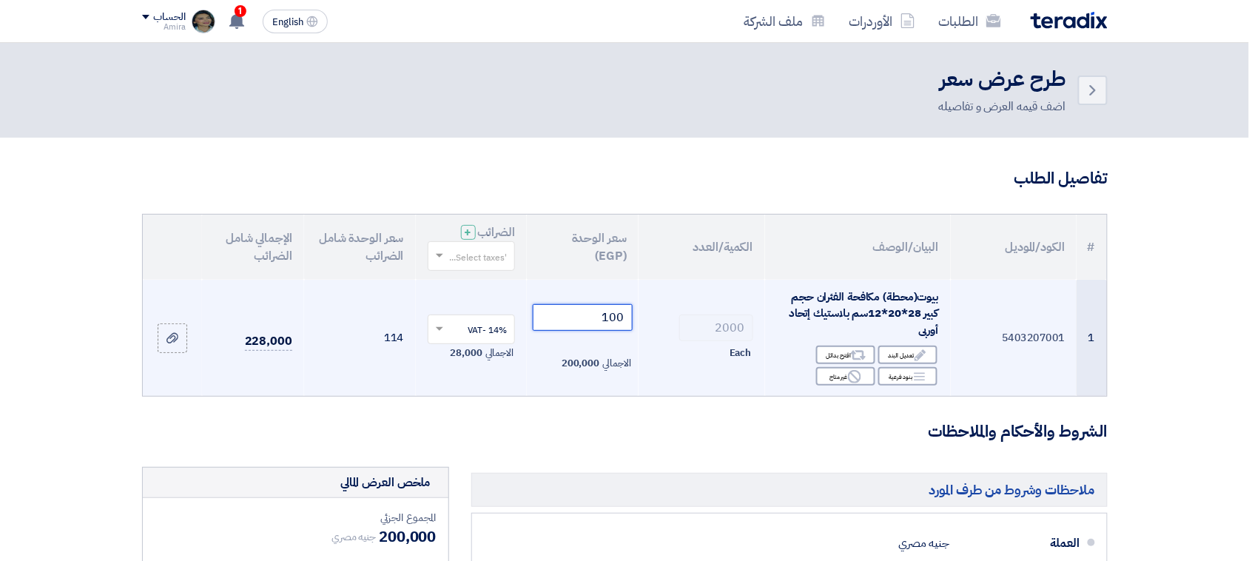
drag, startPoint x: 598, startPoint y: 309, endPoint x: 645, endPoint y: 311, distance: 47.4
click at [645, 311] on tr "1 5403207001 بيوت(محطة) مكافحة الفئران حجم كبير 28*20*12سم بلاستيك إتحاد أوربى …" at bounding box center [625, 338] width 964 height 117
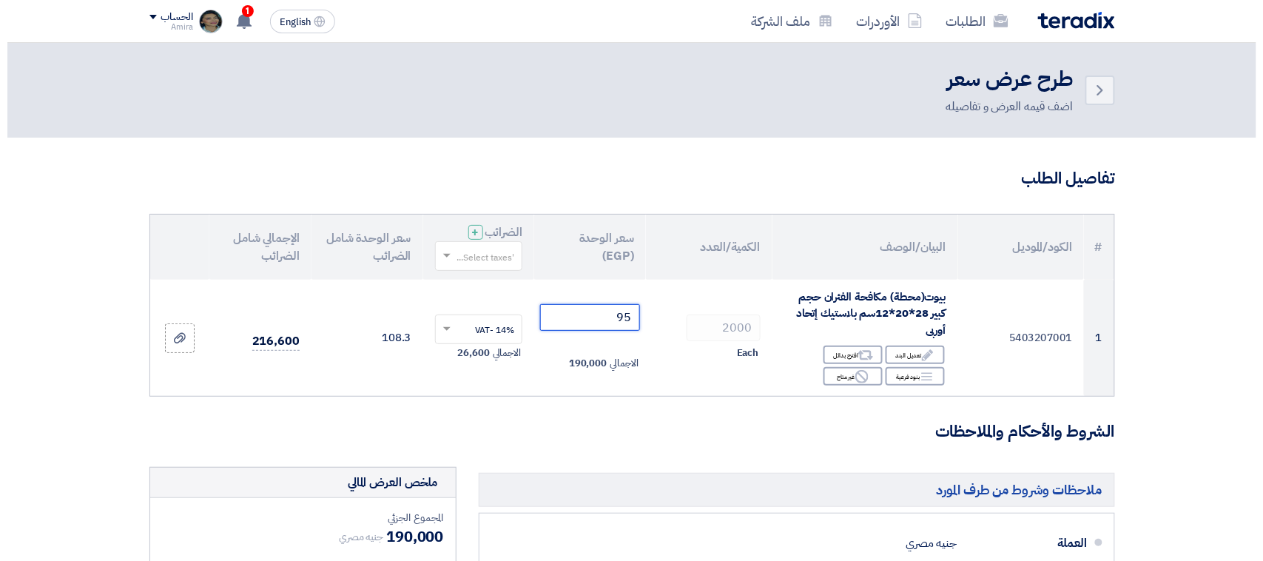
scroll to position [463, 0]
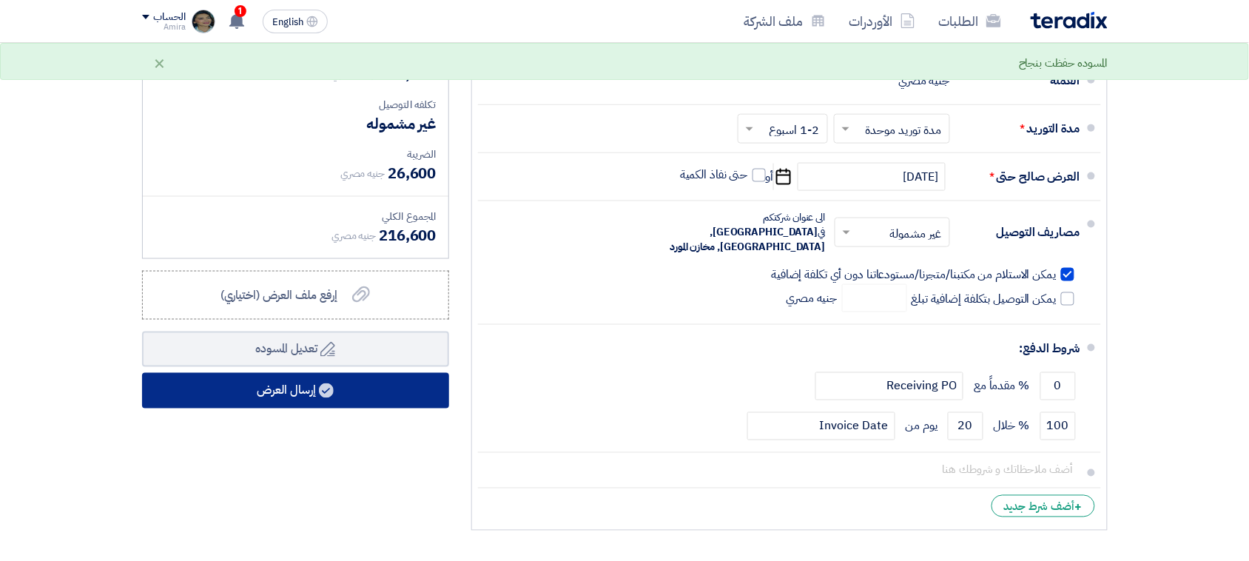
type input "95"
click at [328, 383] on use at bounding box center [326, 390] width 15 height 15
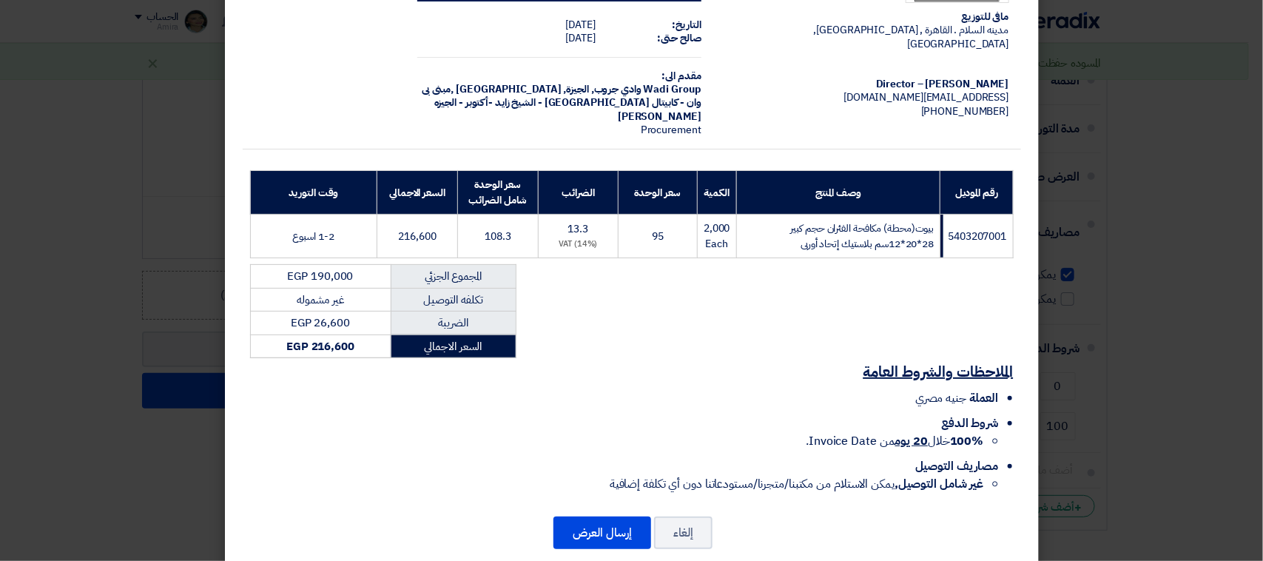
scroll to position [102, 0]
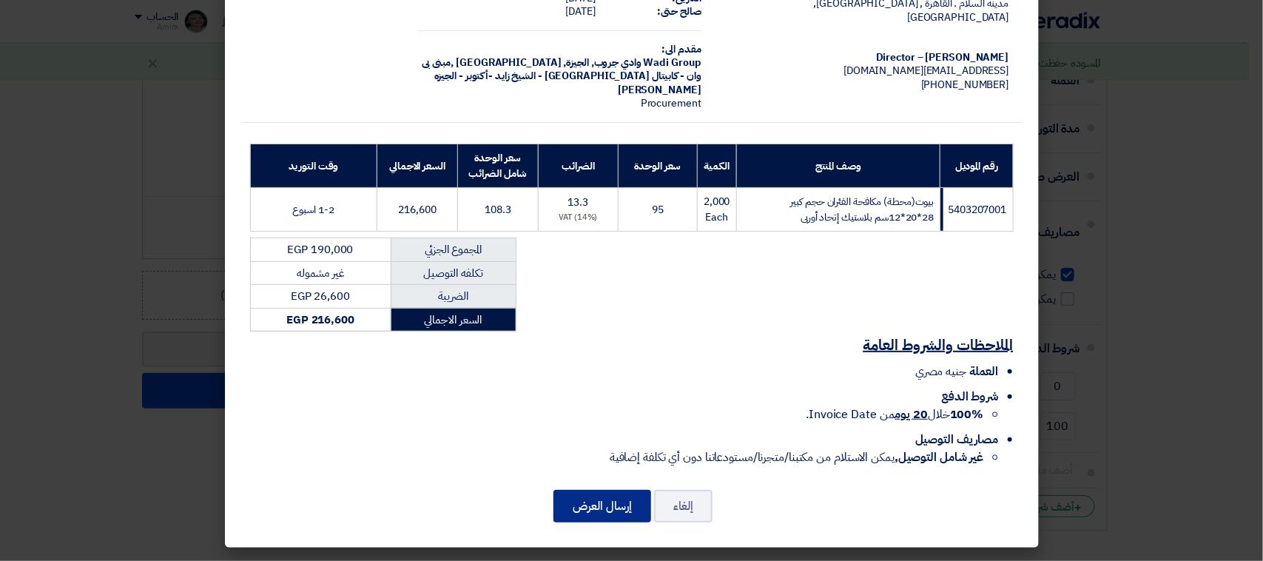
click at [642, 509] on button "إرسال العرض" at bounding box center [603, 506] width 98 height 33
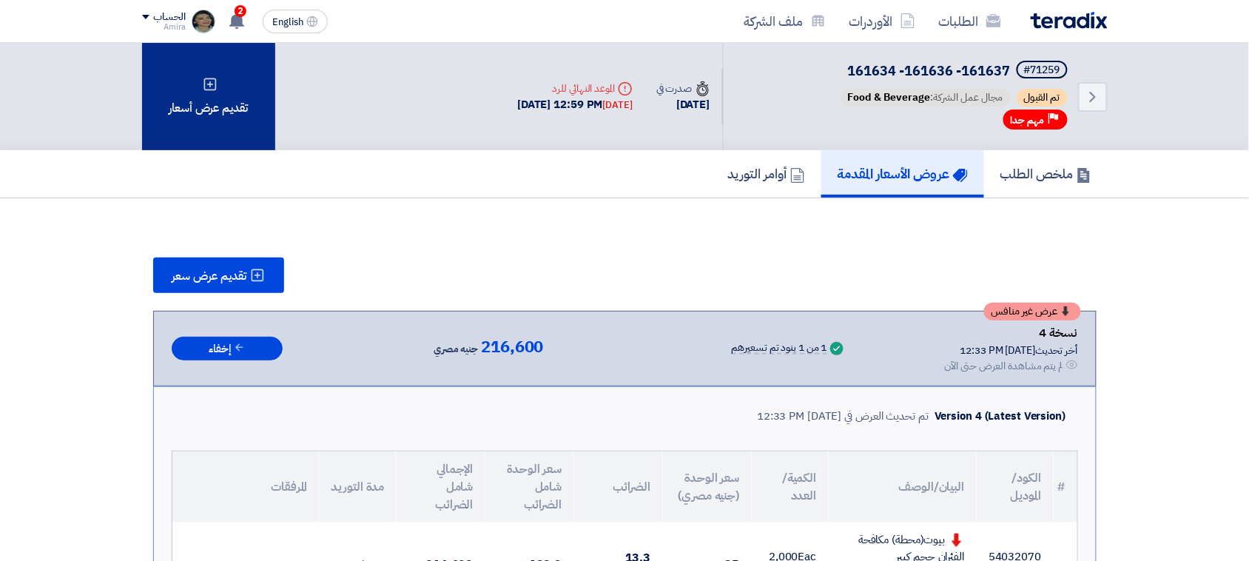
click at [216, 118] on div "تقديم عرض أسعار" at bounding box center [208, 96] width 133 height 107
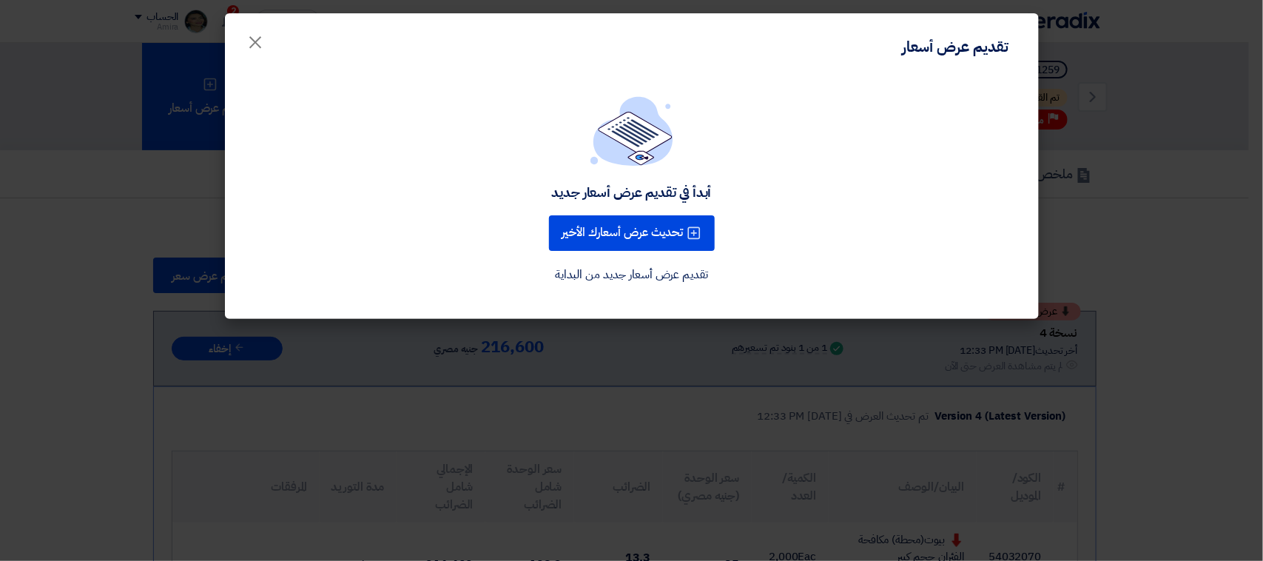
click at [575, 168] on div "أبدأ في تقديم عرض أسعار جديد تحديث عرض أسعارك الأخير تقديم عرض أسعار جديد من ال…" at bounding box center [632, 190] width 779 height 188
click at [605, 221] on button "تحديث عرض أسعارك الأخير" at bounding box center [632, 233] width 166 height 36
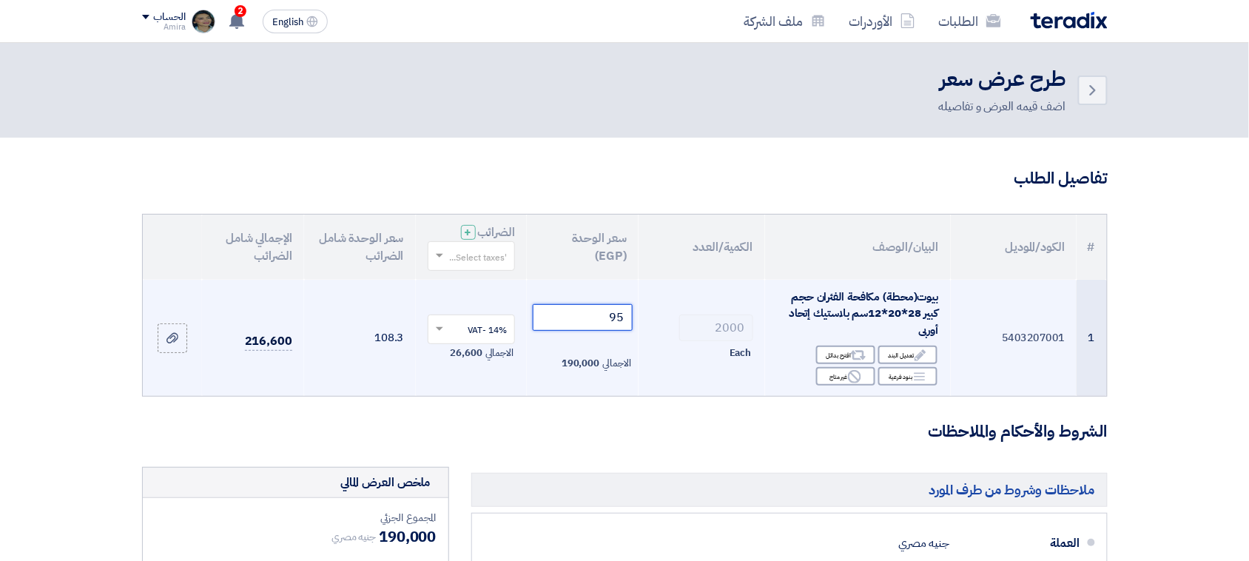
click at [700, 329] on tr "1 5403207001 بيوت(محطة) مكافحة الفئران حجم كبير 28*20*12سم بلاستيك إتحاد أوربى …" at bounding box center [625, 338] width 964 height 117
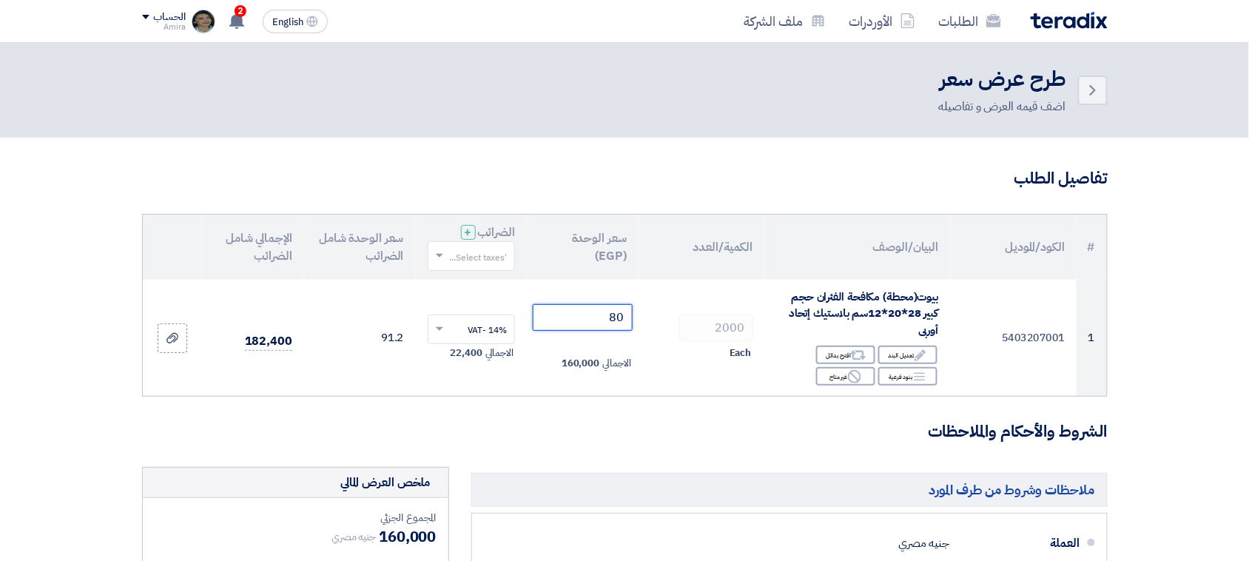
type input "80"
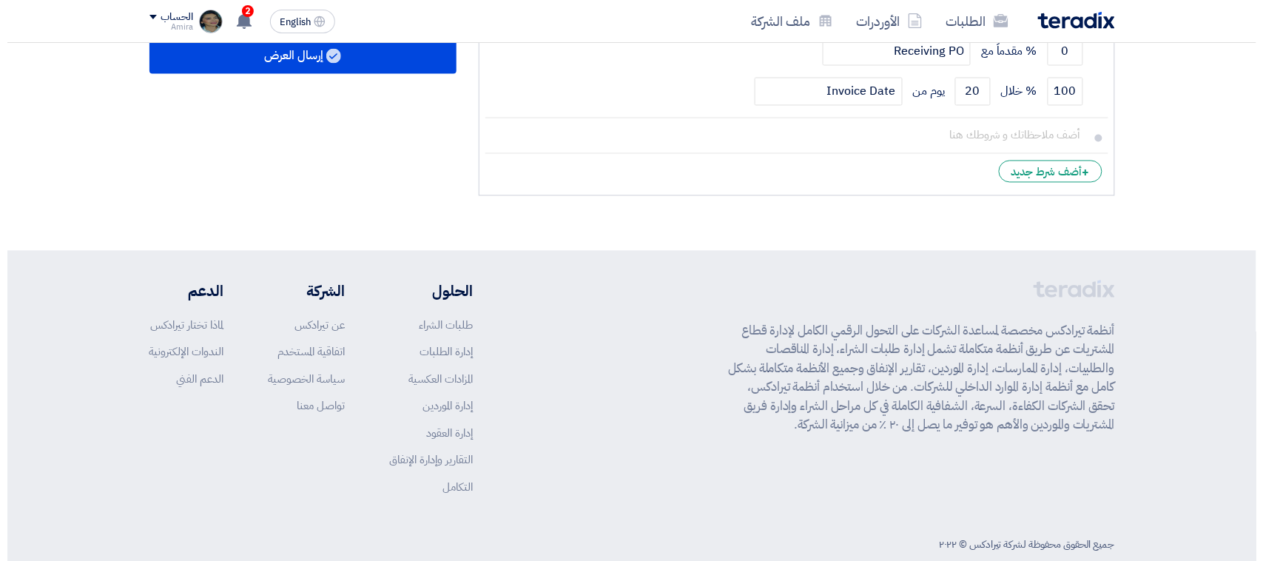
scroll to position [335, 0]
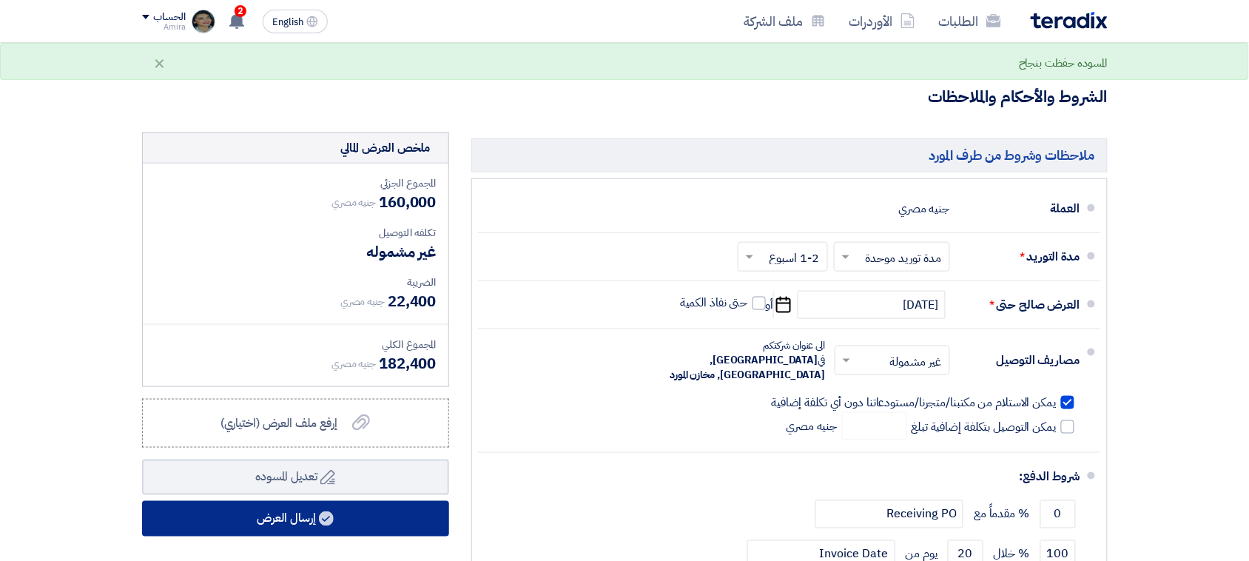
click at [389, 501] on button "إرسال العرض" at bounding box center [295, 519] width 307 height 36
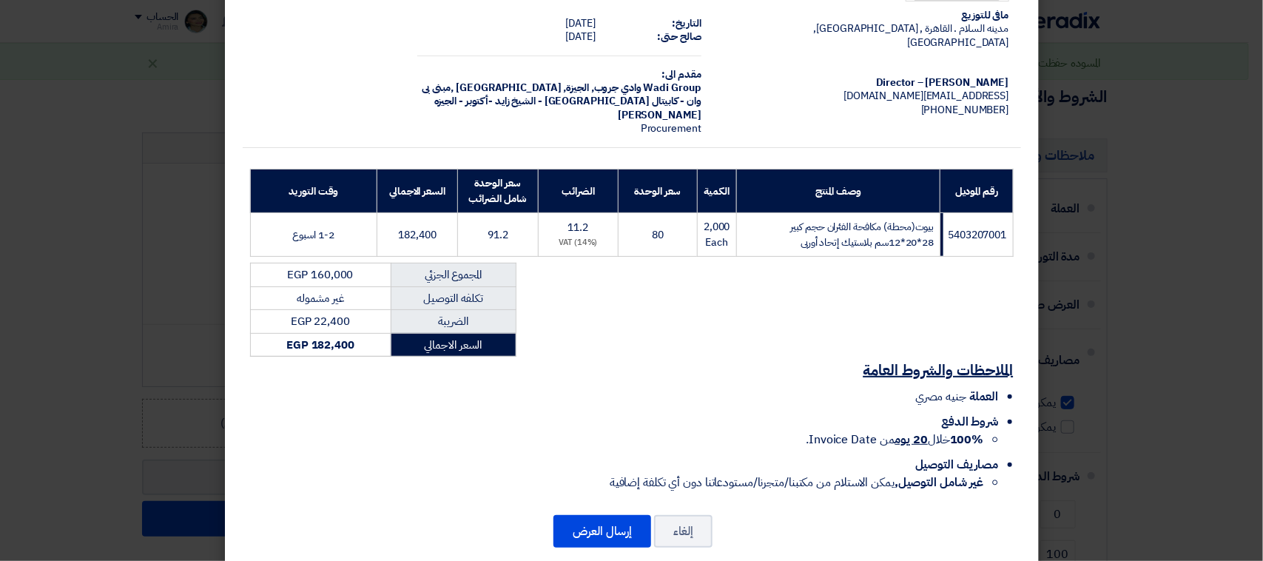
scroll to position [102, 0]
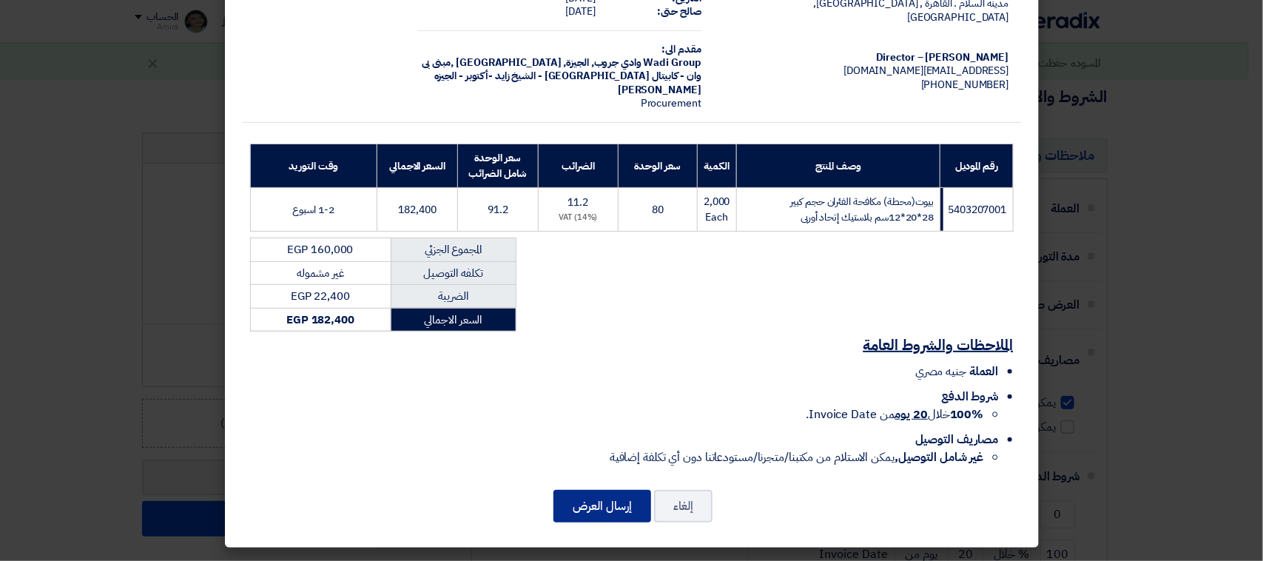
click at [622, 518] on button "إرسال العرض" at bounding box center [603, 506] width 98 height 33
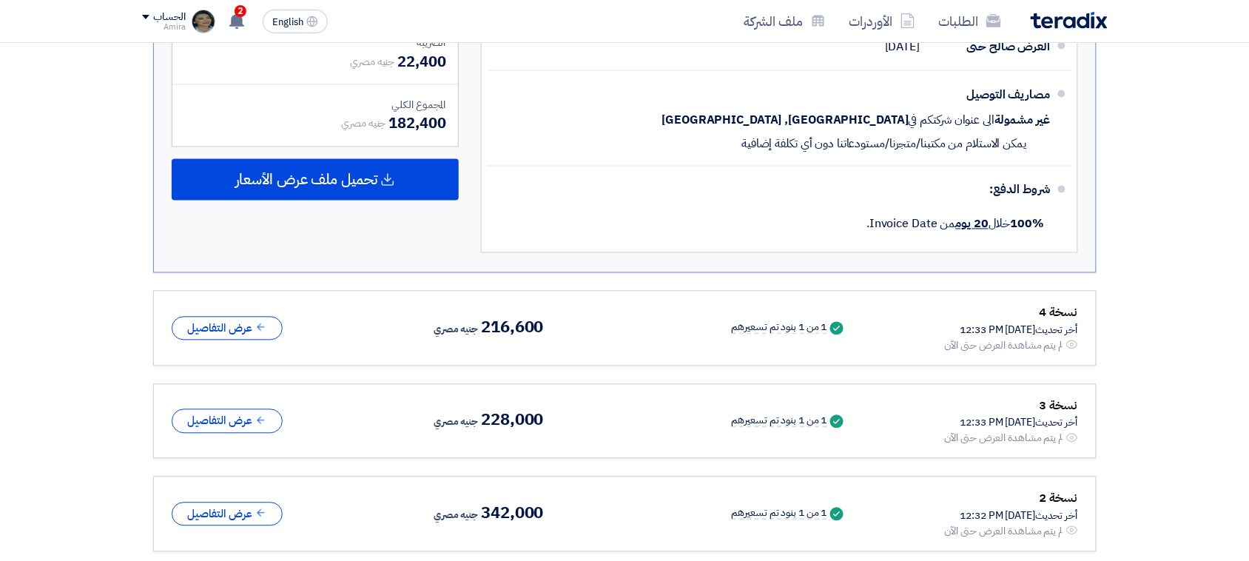
scroll to position [246, 0]
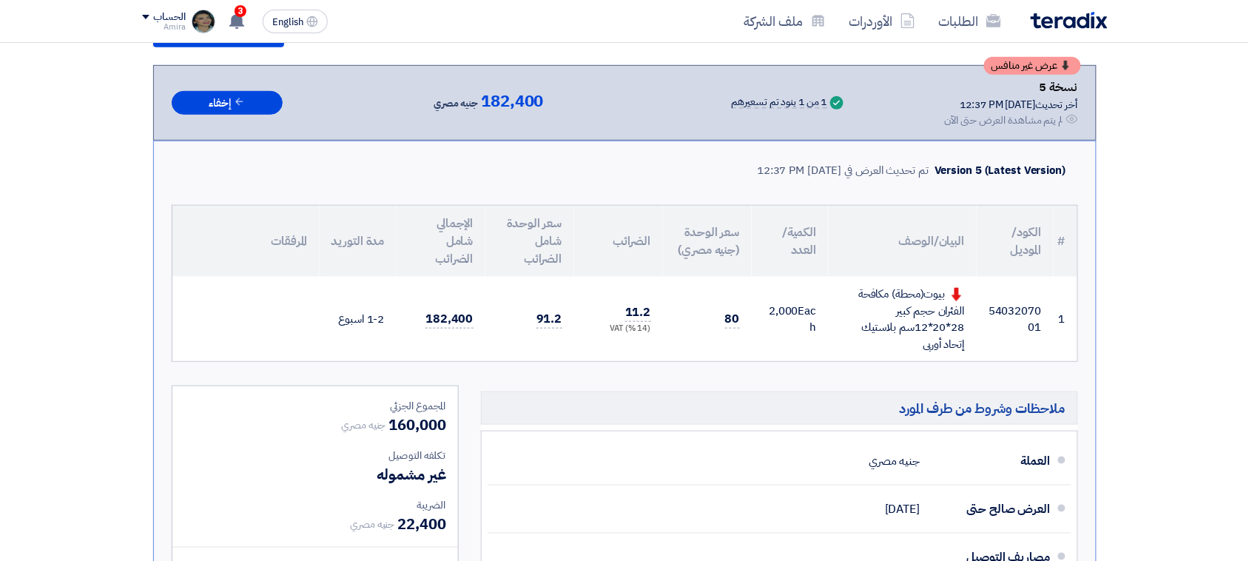
click at [460, 154] on div "Version 5 (Latest Version) تم تحديث العرض في [DATE] 12:37 PM" at bounding box center [625, 170] width 907 height 35
